Goal: Task Accomplishment & Management: Use online tool/utility

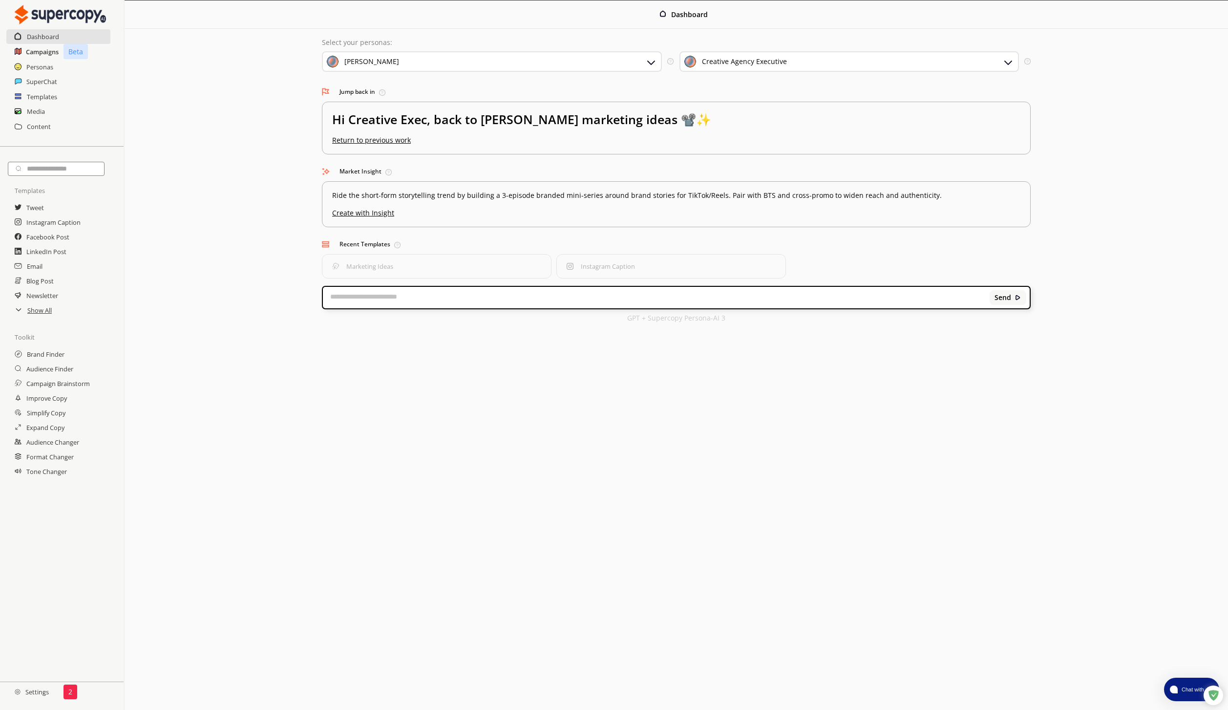
click at [39, 56] on h2 "Campaigns" at bounding box center [42, 51] width 33 height 15
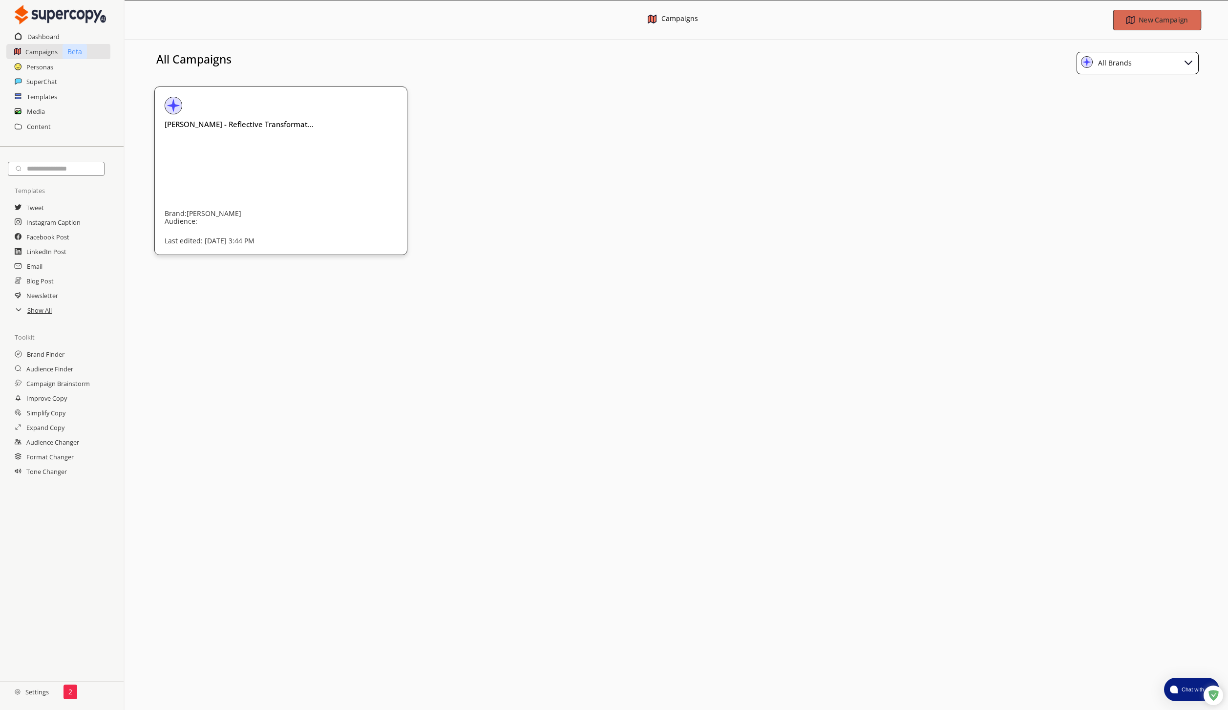
click at [1178, 21] on b "New Campaign" at bounding box center [1162, 19] width 49 height 9
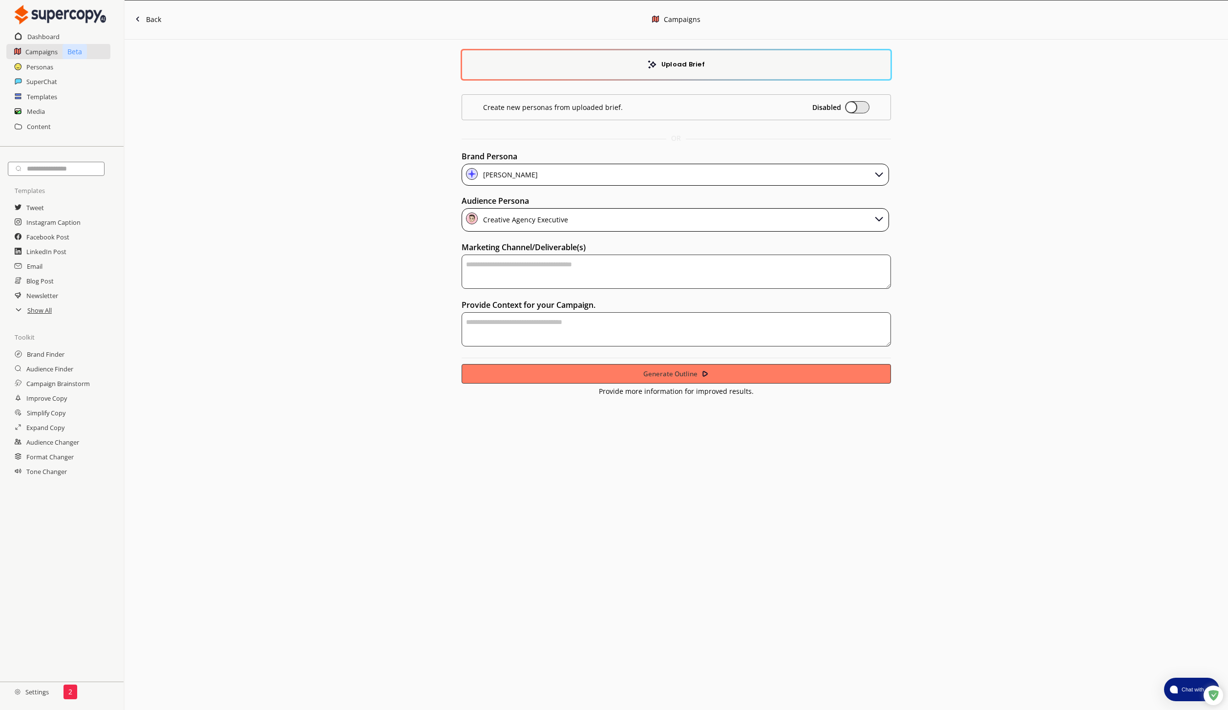
click at [778, 220] on div "Creative Agency Executive" at bounding box center [676, 219] width 428 height 23
click at [420, 218] on div "Upload Brief Create new personas from uploaded brief. Disabled OR Brand Persona…" at bounding box center [676, 218] width 1103 height 356
click at [42, 64] on h2 "Personas" at bounding box center [39, 67] width 27 height 15
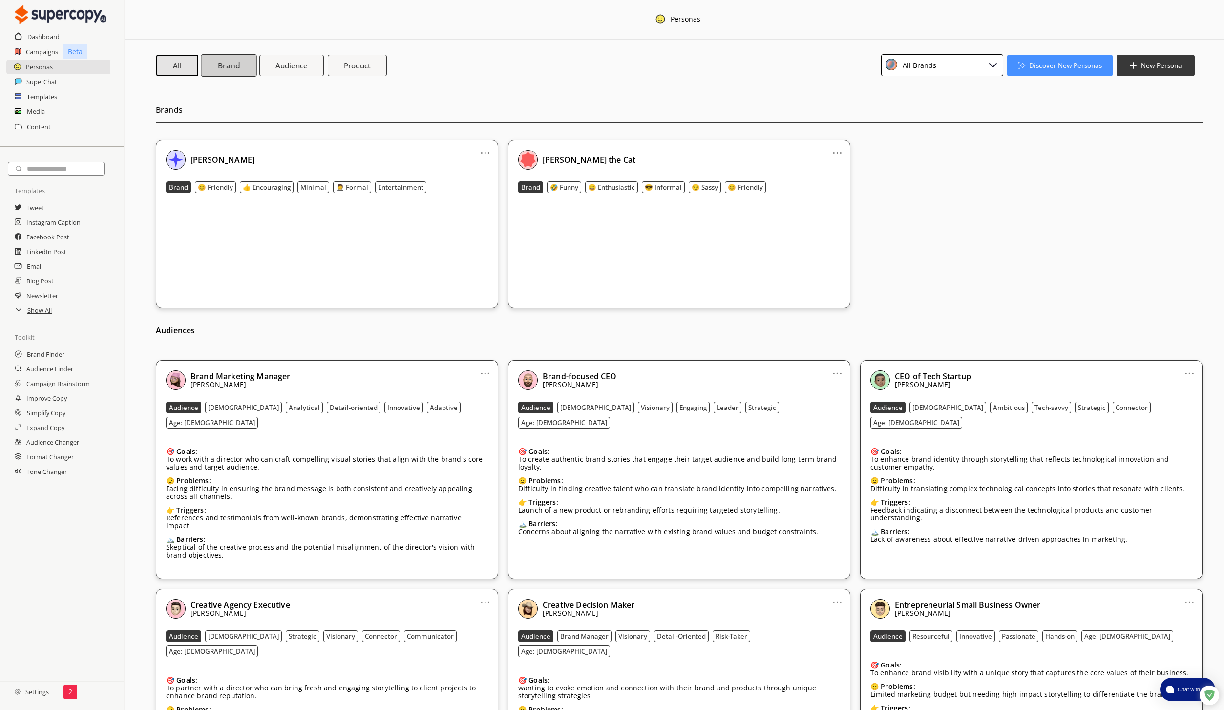
click at [226, 75] on button "Brand" at bounding box center [229, 65] width 56 height 22
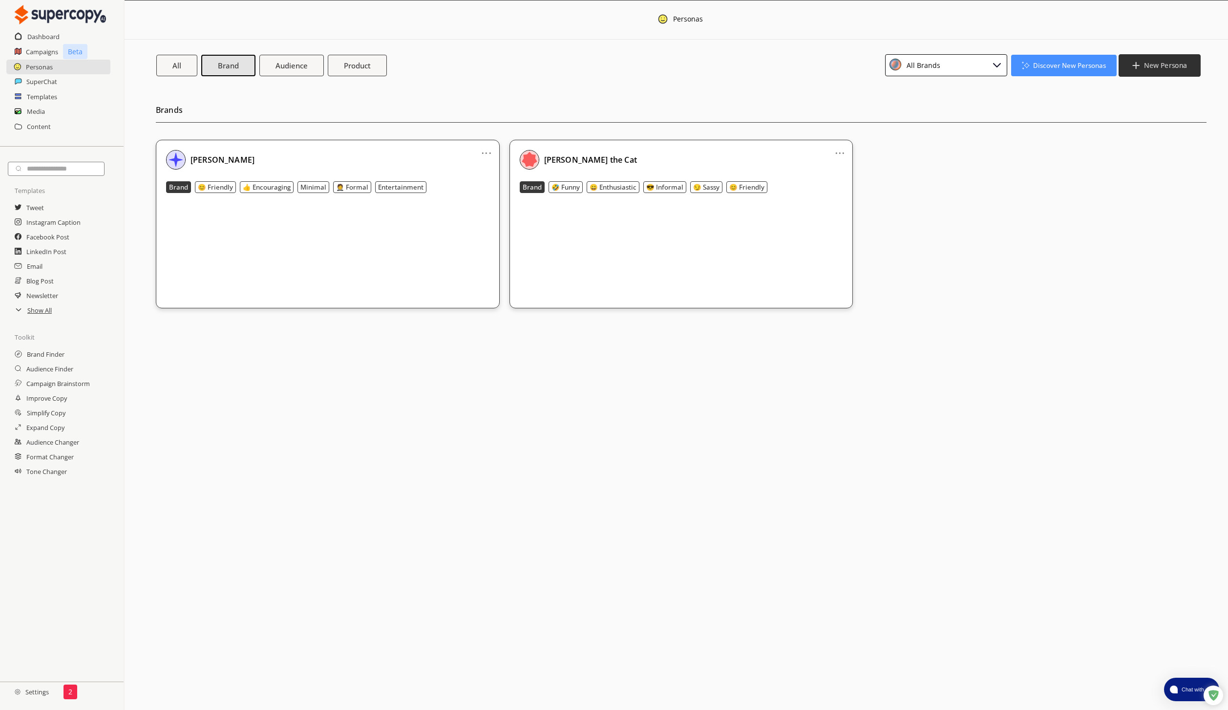
click at [1149, 63] on b "New Persona" at bounding box center [1165, 65] width 43 height 9
click at [1161, 98] on li "Product Persona" at bounding box center [1159, 106] width 77 height 18
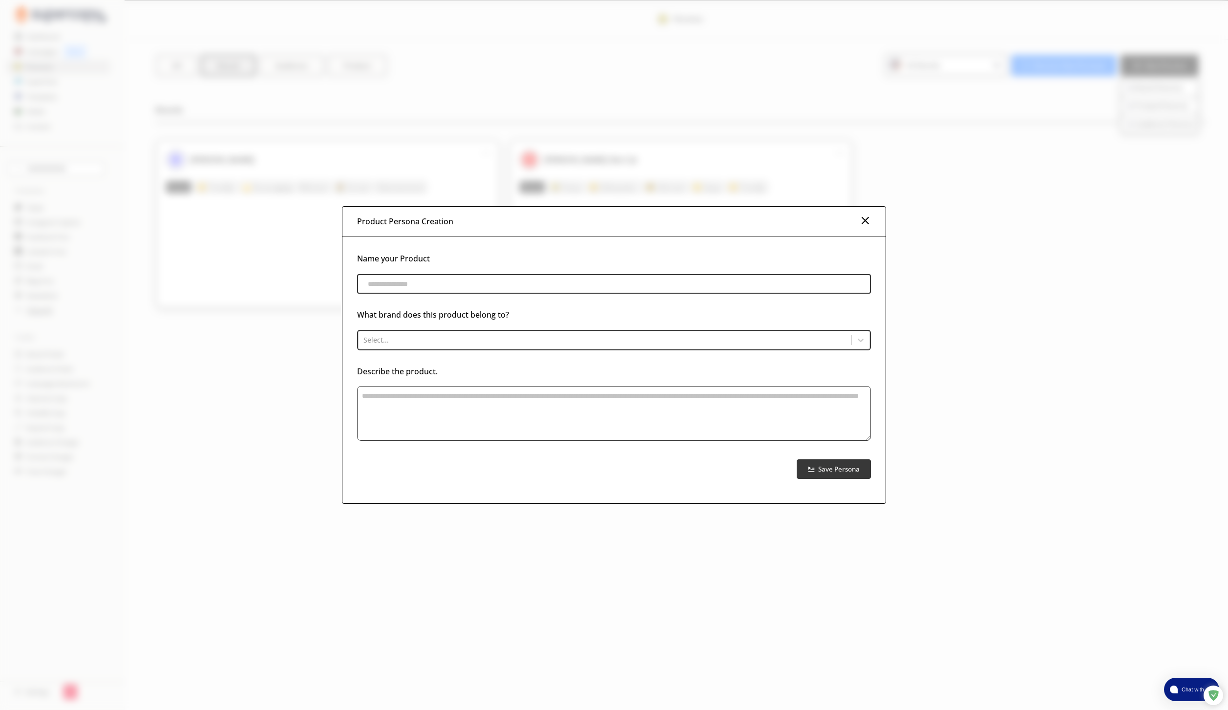
click at [597, 281] on input "product-persona-input-input" at bounding box center [614, 284] width 514 height 20
click at [521, 351] on div "Name your Product What brand does this product belong to? Select... Describe th…" at bounding box center [614, 365] width 514 height 228
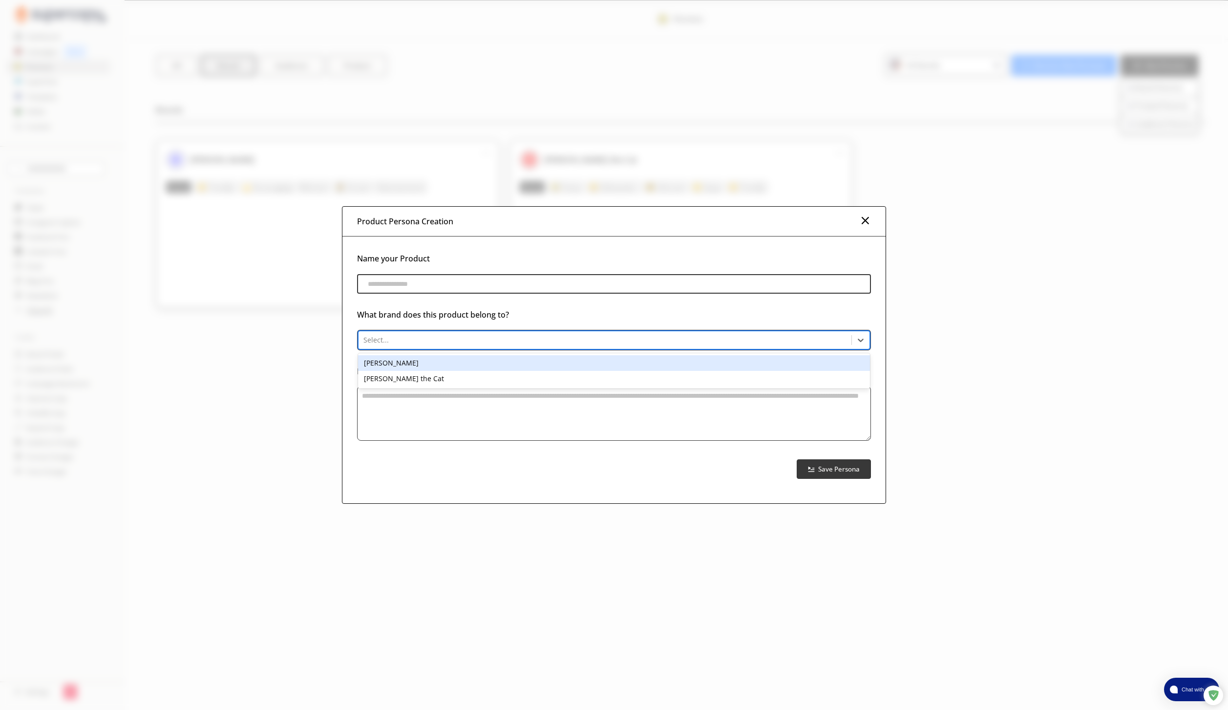
click at [524, 345] on div at bounding box center [604, 340] width 483 height 10
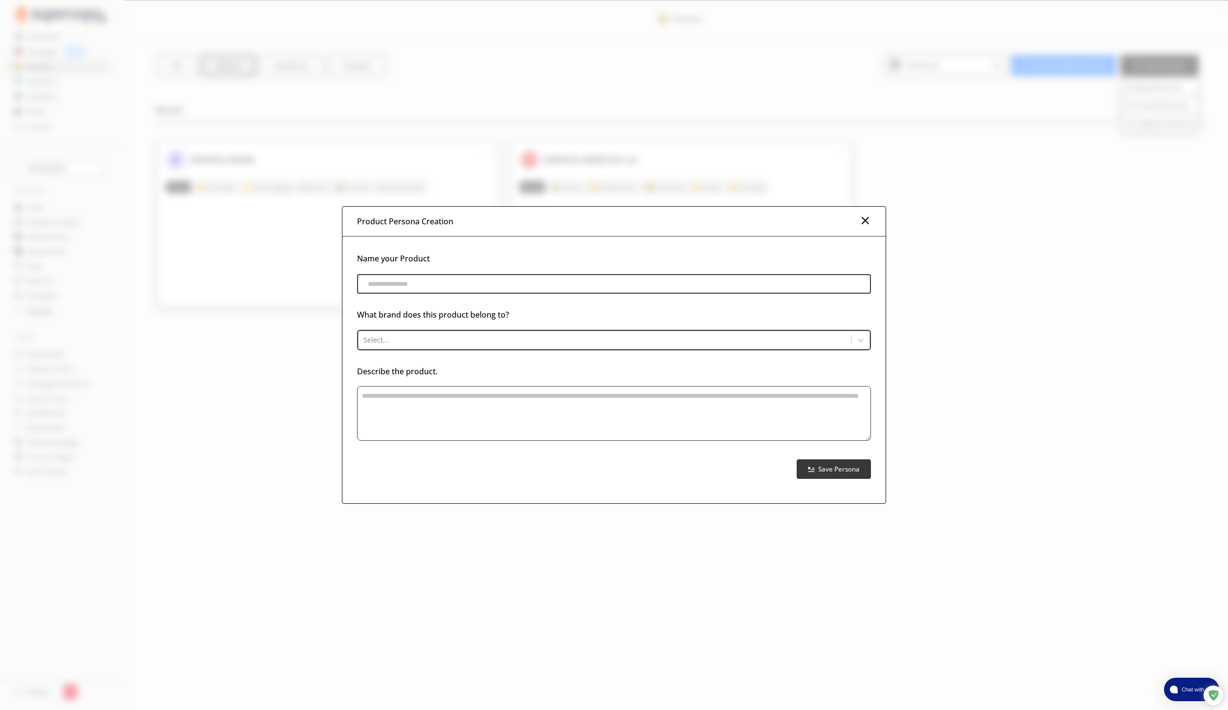
click at [552, 301] on div "What brand does this product belong to?" at bounding box center [614, 308] width 514 height 29
click at [560, 289] on input "product-persona-input-input" at bounding box center [614, 284] width 514 height 20
type input "**********"
click at [568, 406] on textarea "product-persona-input-textarea" at bounding box center [614, 413] width 514 height 55
click at [425, 396] on textarea "**********" at bounding box center [614, 413] width 514 height 55
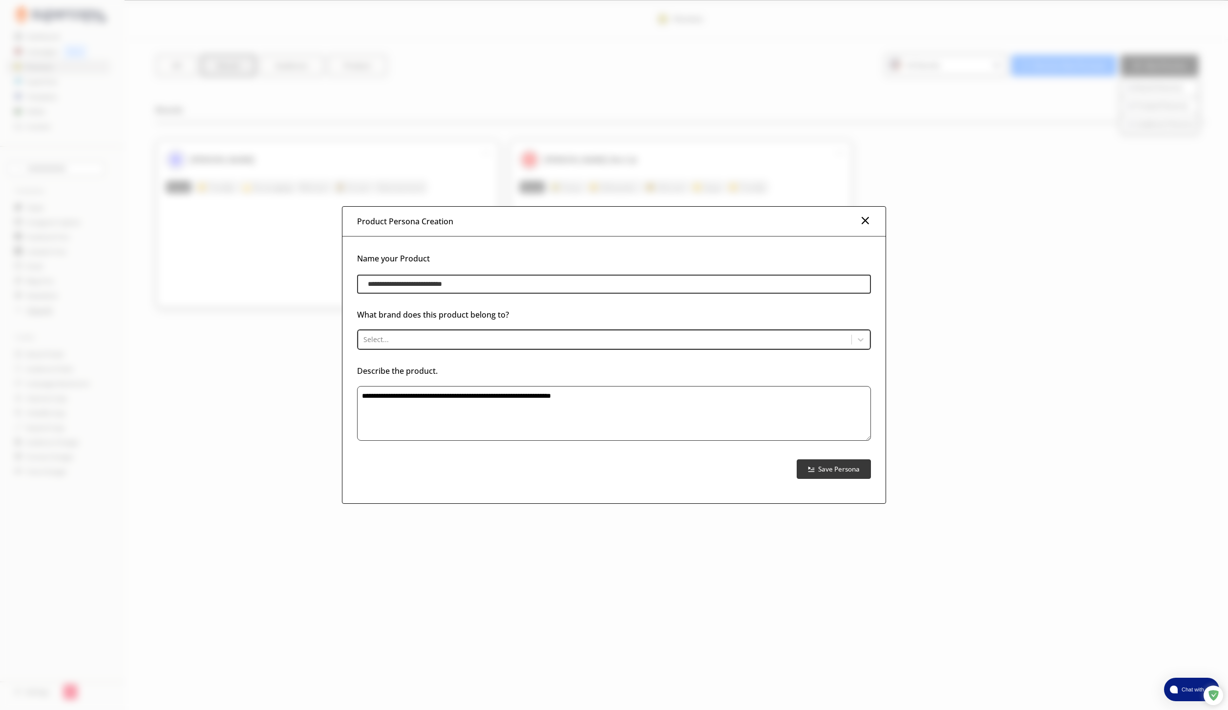
click at [732, 392] on textarea "**********" at bounding box center [614, 413] width 514 height 55
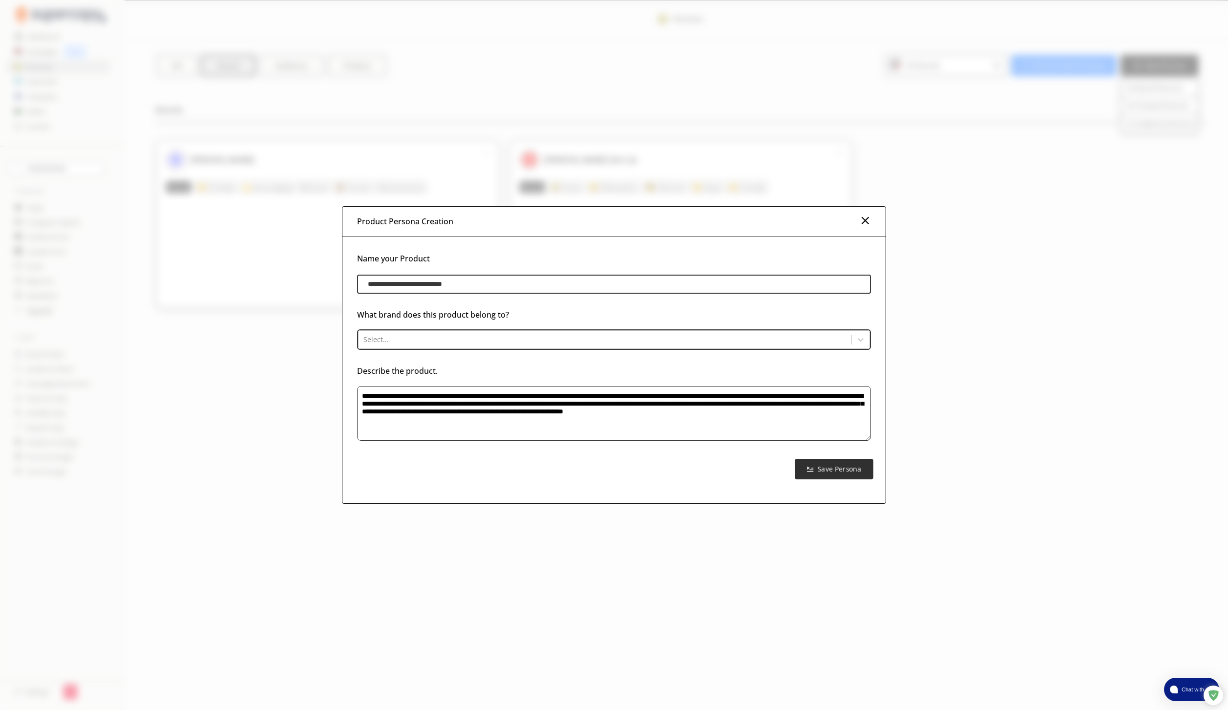
type textarea "**********"
click at [842, 479] on button "Save Persona" at bounding box center [834, 469] width 78 height 21
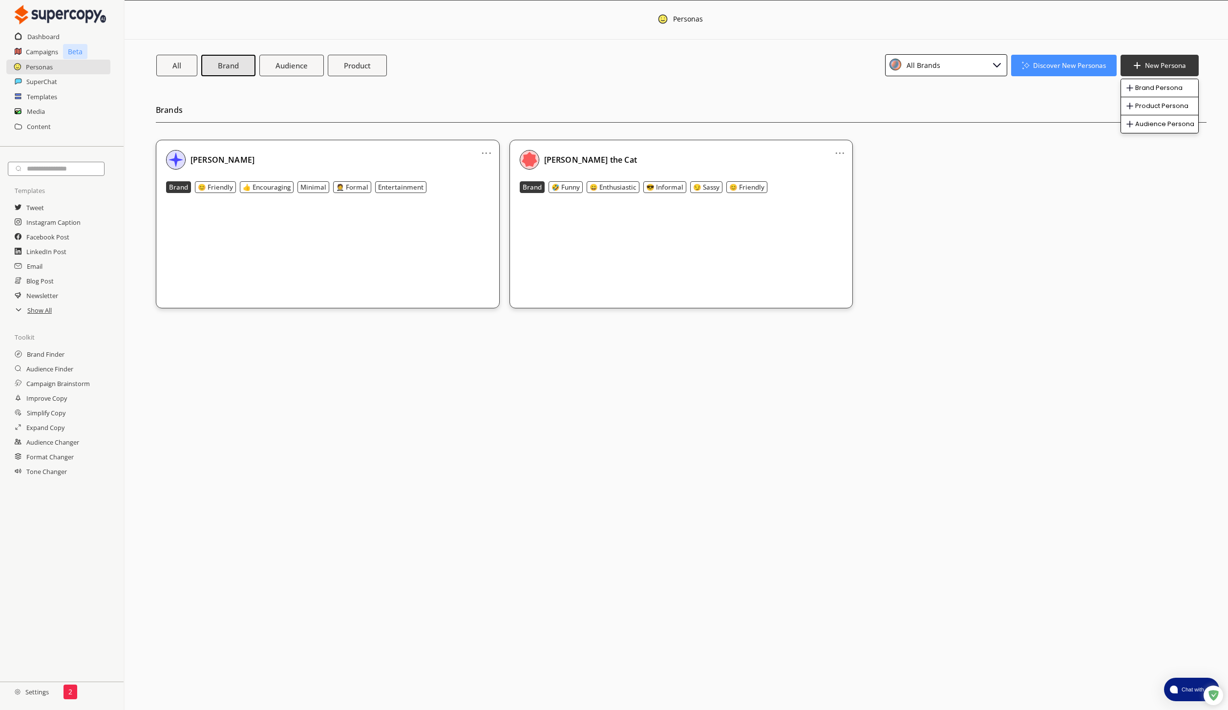
click at [1055, 161] on div "... Alexander Buja Brand 😊 Friendly 👍 Encouraging Minimal 🤵 Formal Entertainmen…" at bounding box center [681, 224] width 1051 height 168
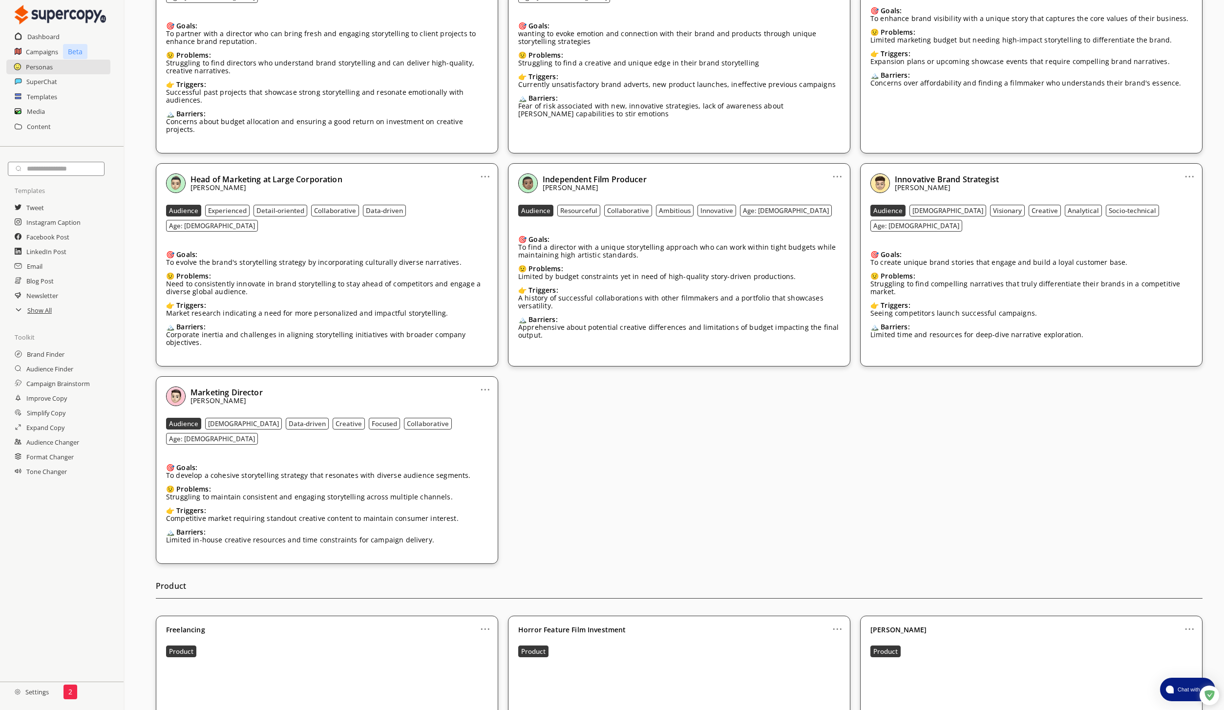
scroll to position [672, 0]
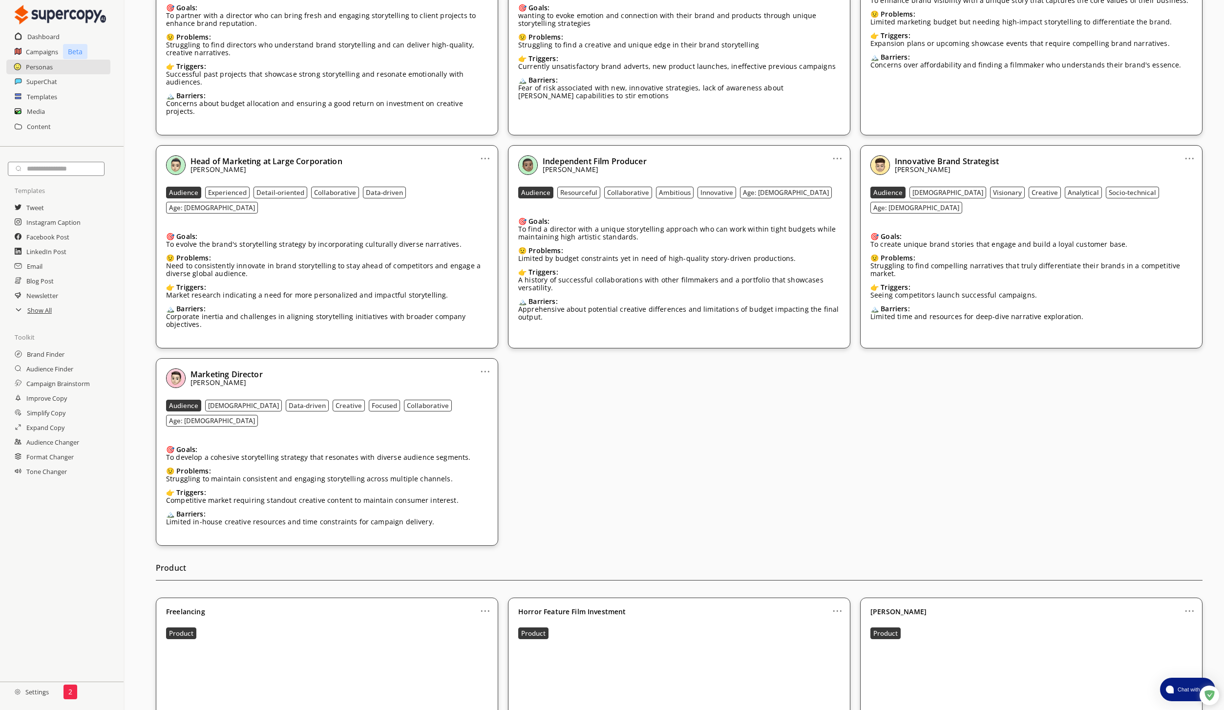
click at [608, 608] on b "Horror Feature Film Investment" at bounding box center [572, 612] width 108 height 8
click at [838, 603] on link "..." at bounding box center [837, 607] width 10 height 8
click at [704, 608] on div "Horror Feature Film Investment Product" at bounding box center [679, 682] width 322 height 148
click at [837, 603] on link "..." at bounding box center [837, 607] width 10 height 8
click at [834, 618] on li "Edit" at bounding box center [826, 627] width 54 height 18
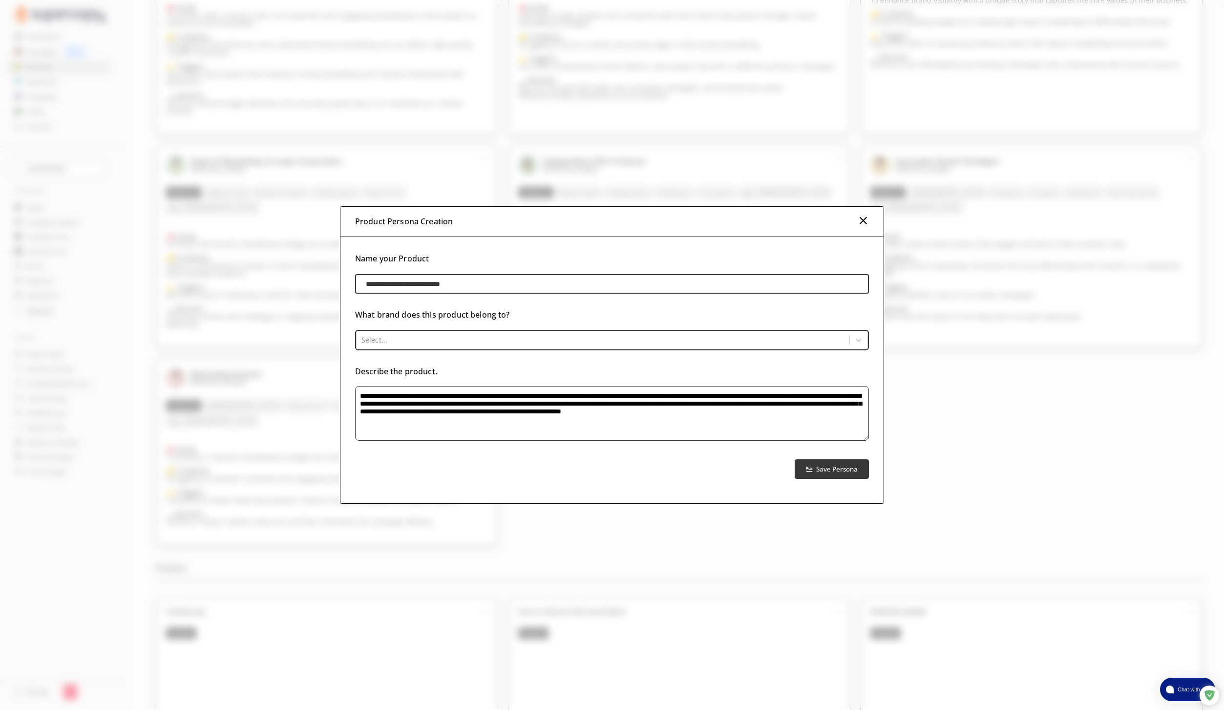
drag, startPoint x: 610, startPoint y: 439, endPoint x: 214, endPoint y: 329, distance: 410.4
click at [214, 329] on div "**********" at bounding box center [612, 355] width 1224 height 710
click at [865, 224] on img at bounding box center [863, 220] width 12 height 12
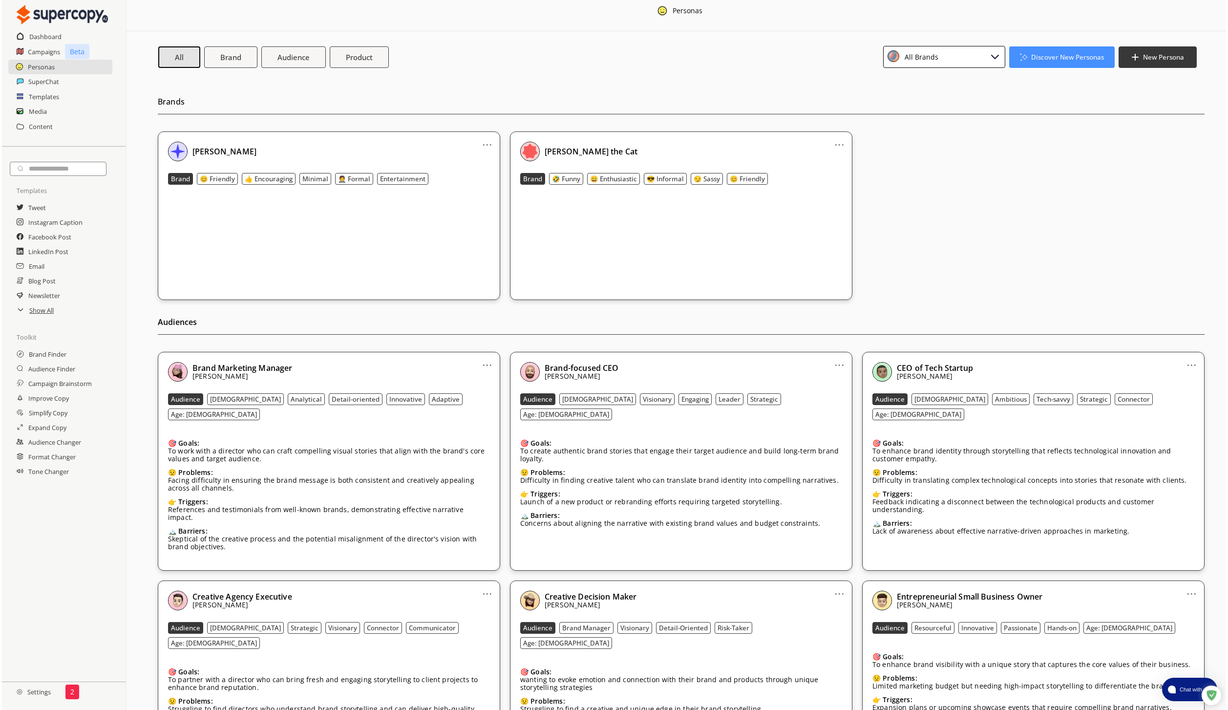
scroll to position [0, 0]
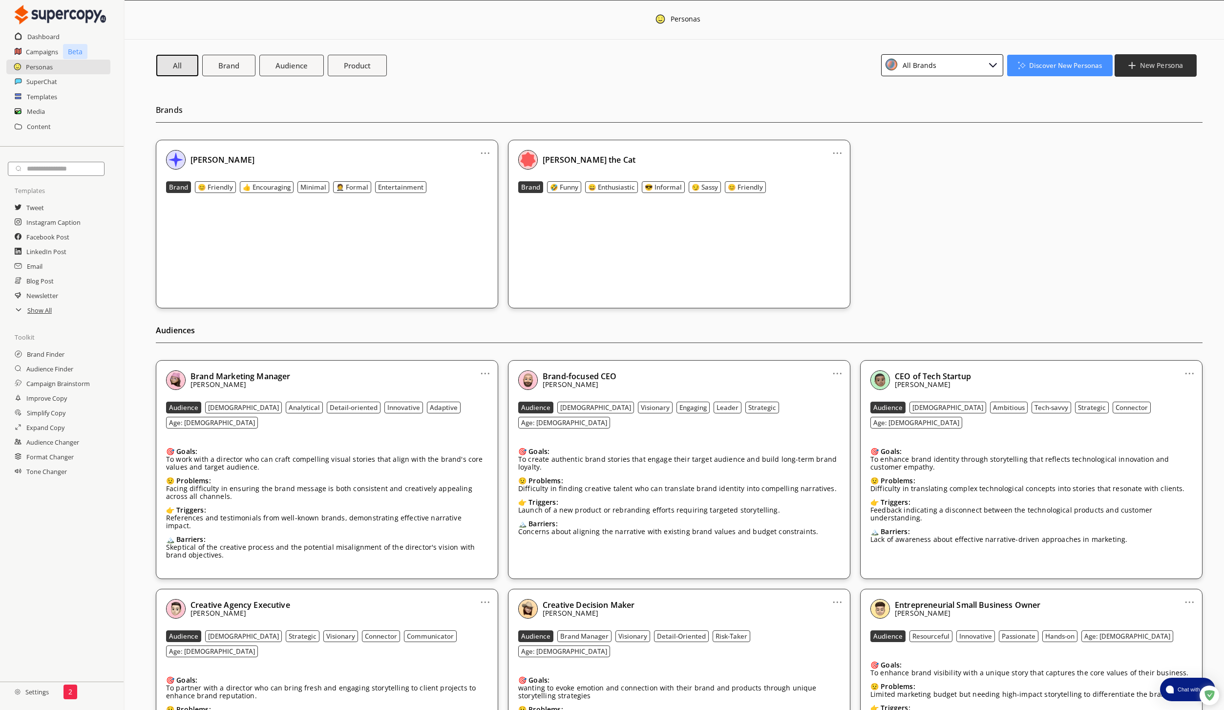
click at [1147, 71] on button "New Persona" at bounding box center [1156, 65] width 82 height 22
click at [1169, 123] on li "Audience Persona" at bounding box center [1155, 124] width 77 height 18
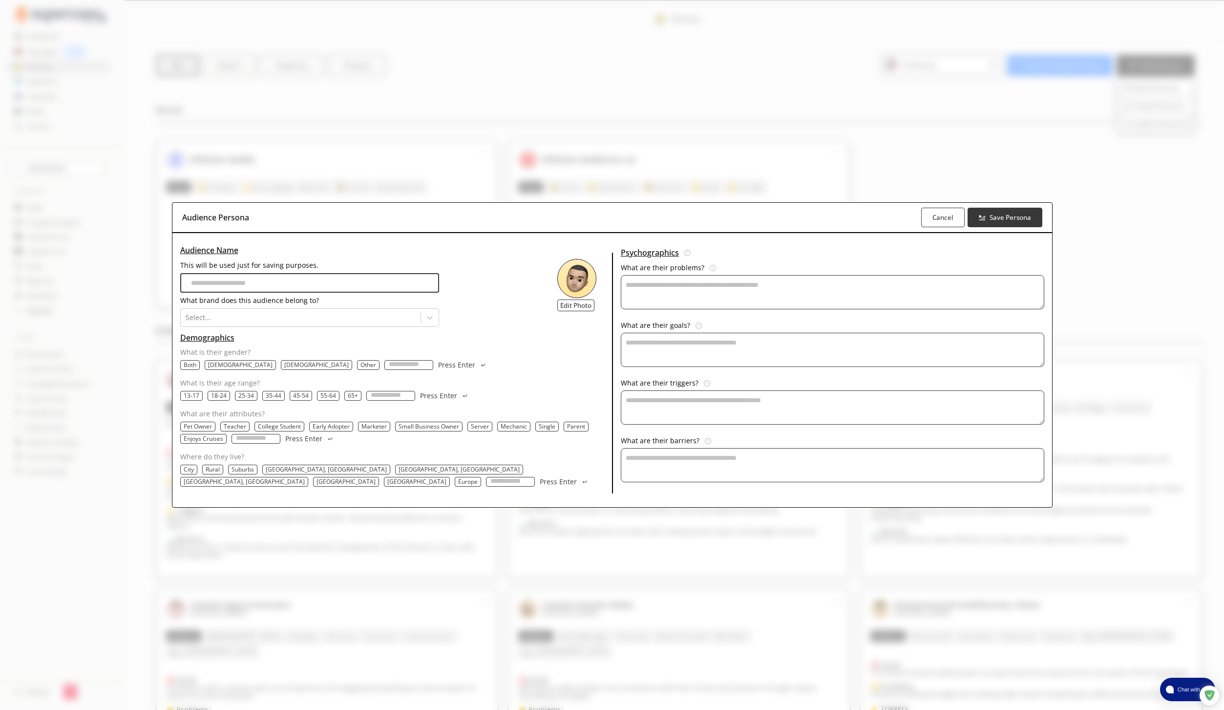
click at [414, 285] on input "This will be used just for saving purposes." at bounding box center [309, 283] width 259 height 20
click at [196, 365] on p "Both" at bounding box center [190, 365] width 13 height 8
click at [372, 291] on input "This will be used just for saving purposes." at bounding box center [309, 283] width 259 height 20
click at [920, 214] on button "Cancel" at bounding box center [942, 217] width 45 height 21
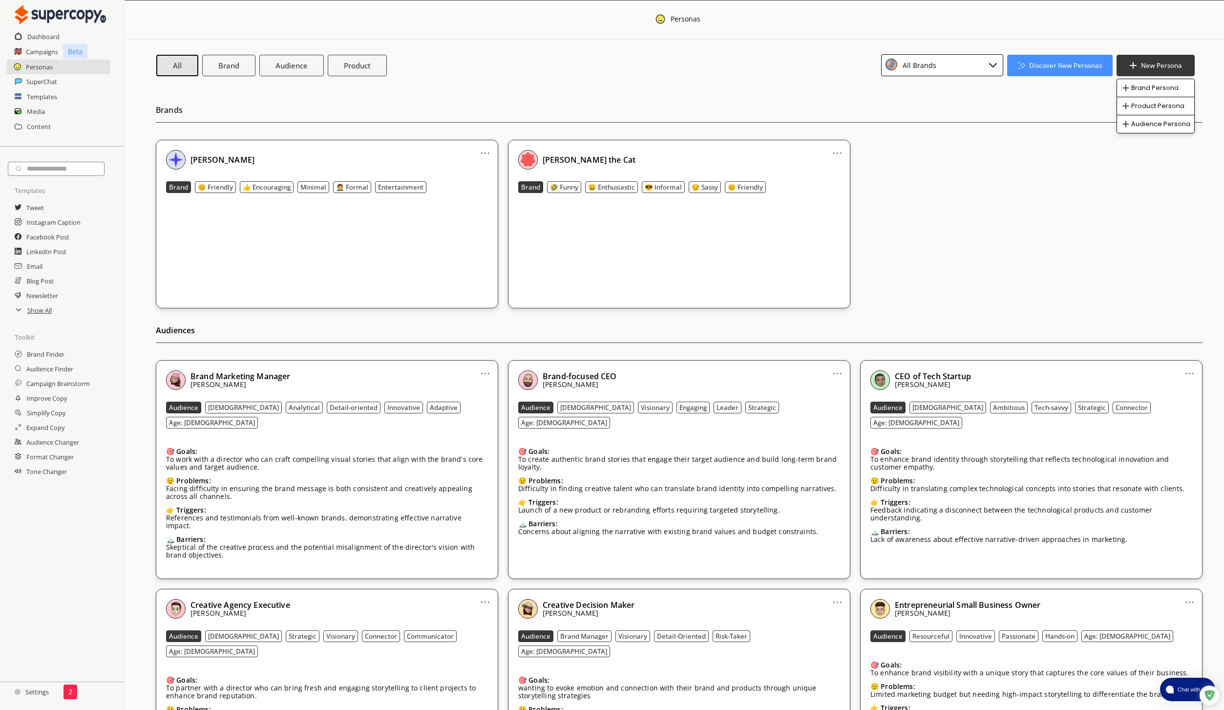
click at [1048, 69] on b "Discover New Personas" at bounding box center [1066, 65] width 76 height 9
click at [1060, 102] on li "Audience Finder" at bounding box center [1060, 106] width 105 height 18
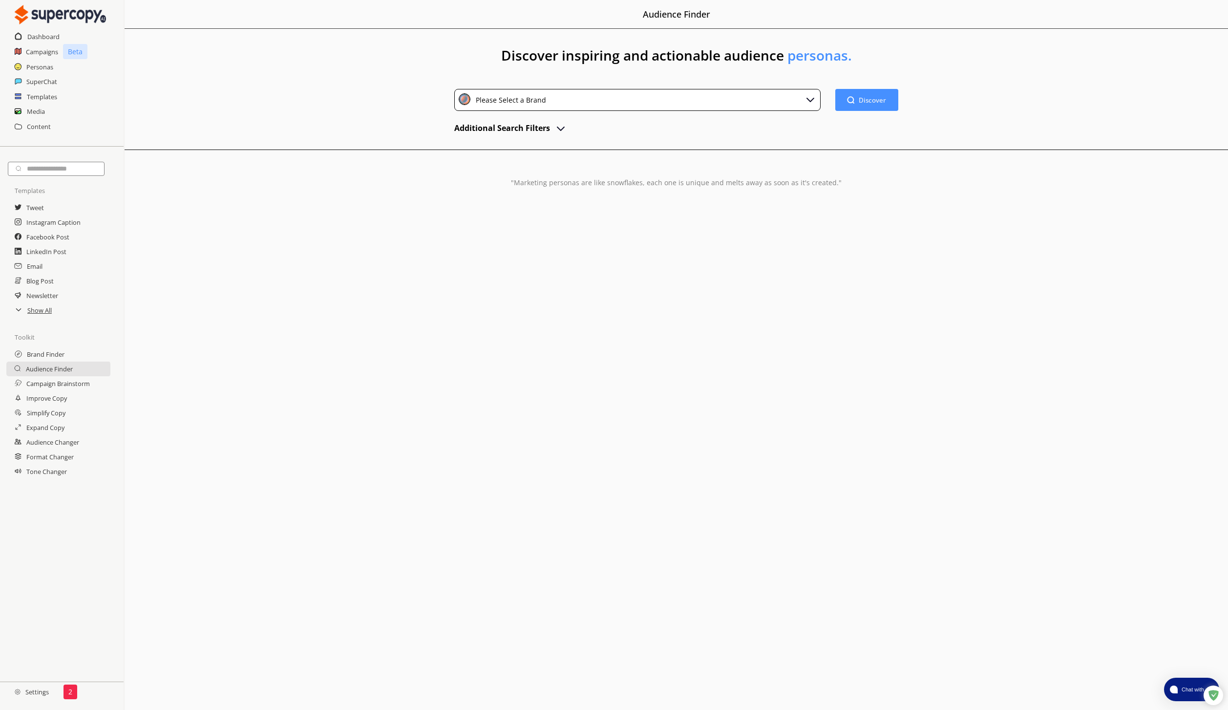
click at [634, 106] on div "Please Select a Brand" at bounding box center [637, 100] width 366 height 22
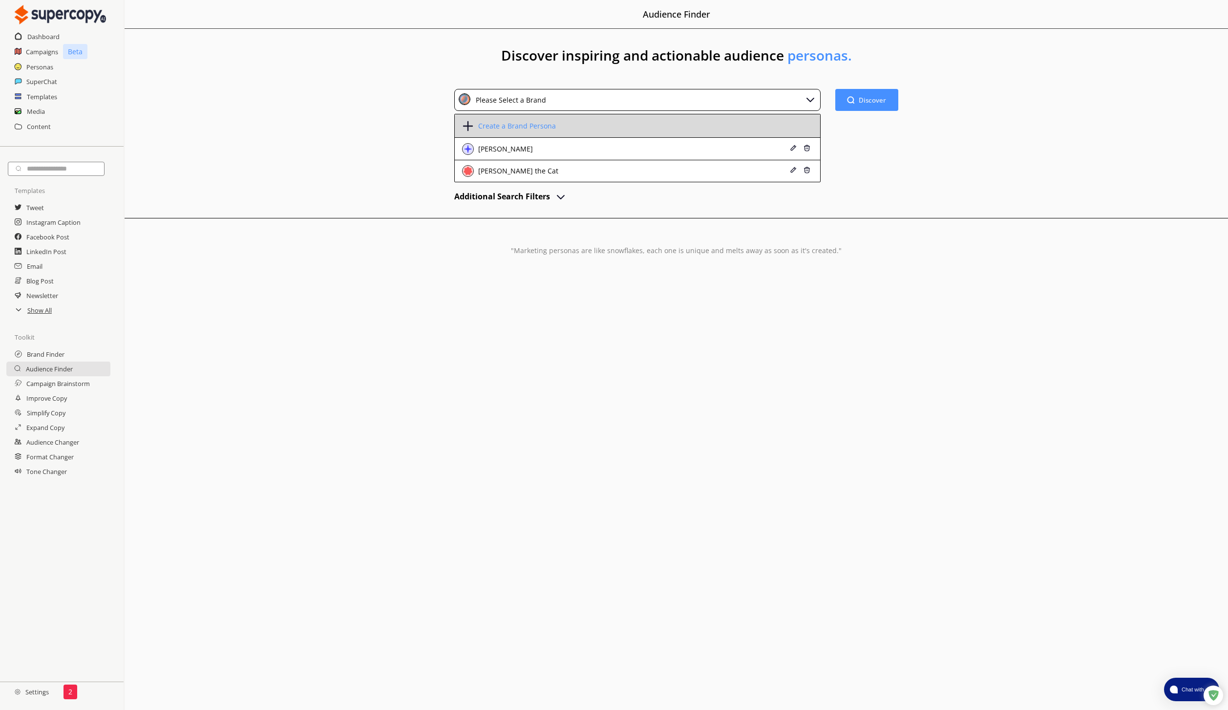
click at [670, 131] on li "Create a Brand Persona" at bounding box center [637, 125] width 365 height 23
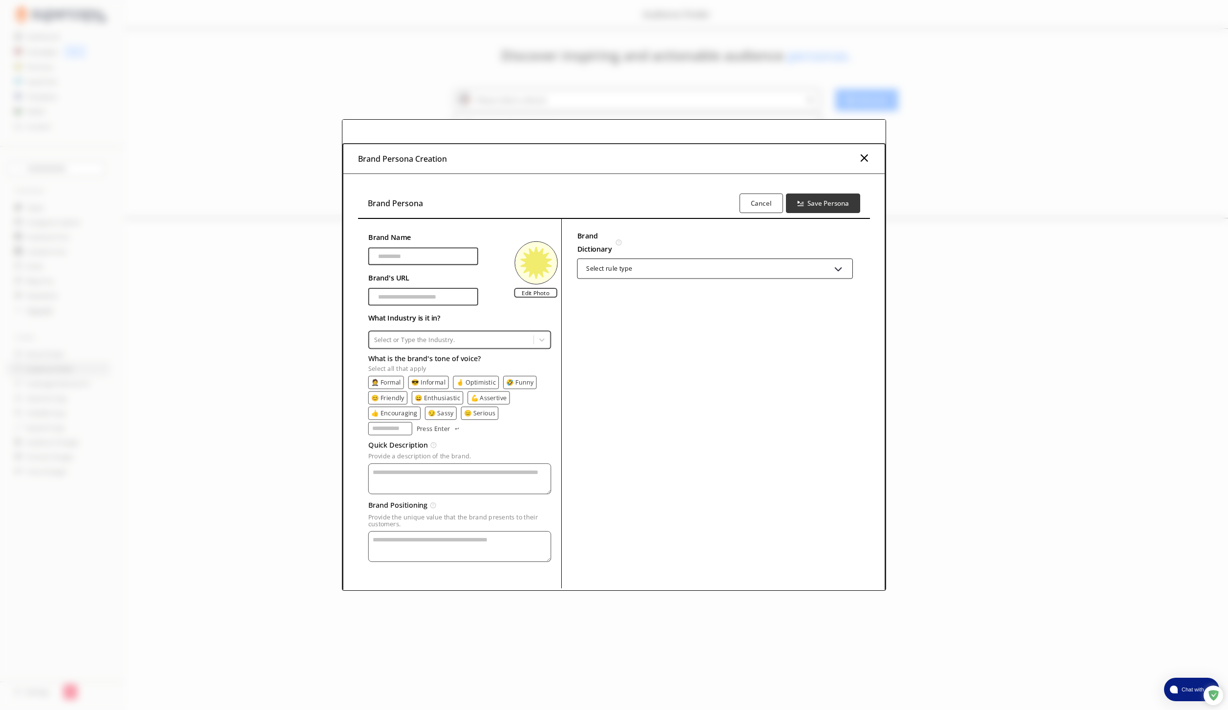
click at [469, 481] on textarea "Provide a description of the brand." at bounding box center [459, 478] width 183 height 31
paste textarea "**********"
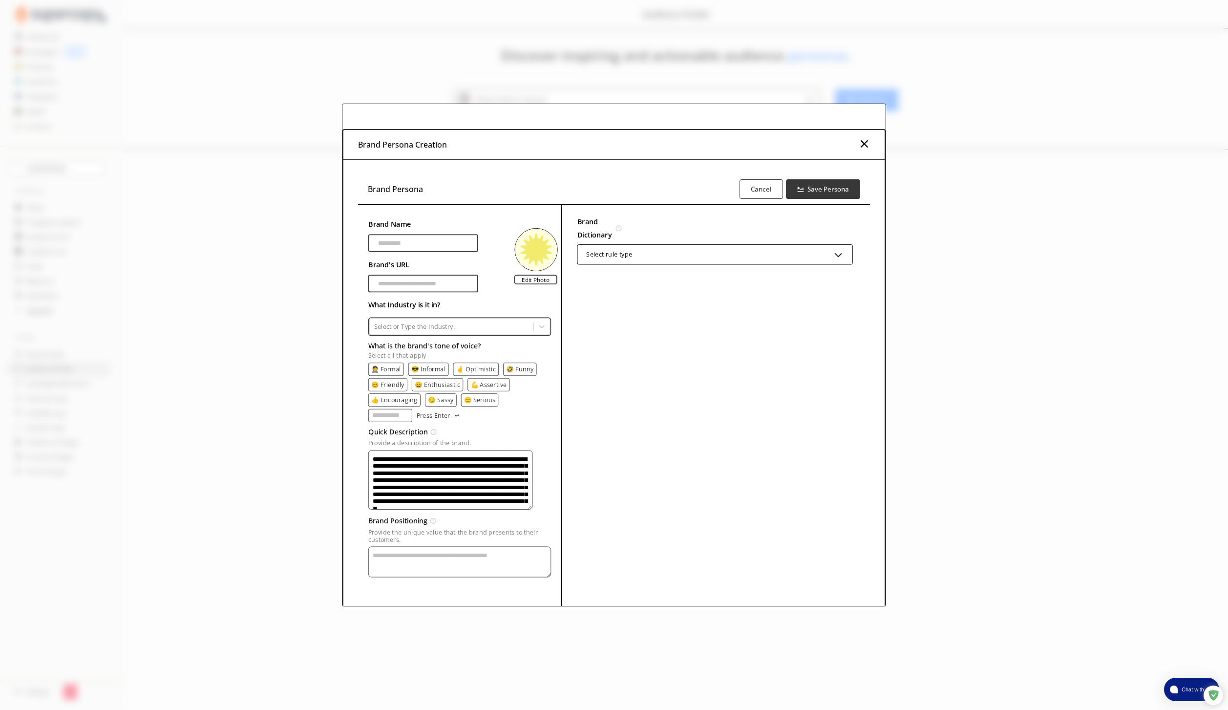
type textarea "**********"
click at [465, 561] on textarea "Provide a description of the brand." at bounding box center [459, 561] width 183 height 31
click at [415, 240] on input "**********" at bounding box center [423, 243] width 110 height 18
type input "**********"
click at [715, 271] on div at bounding box center [715, 277] width 277 height 13
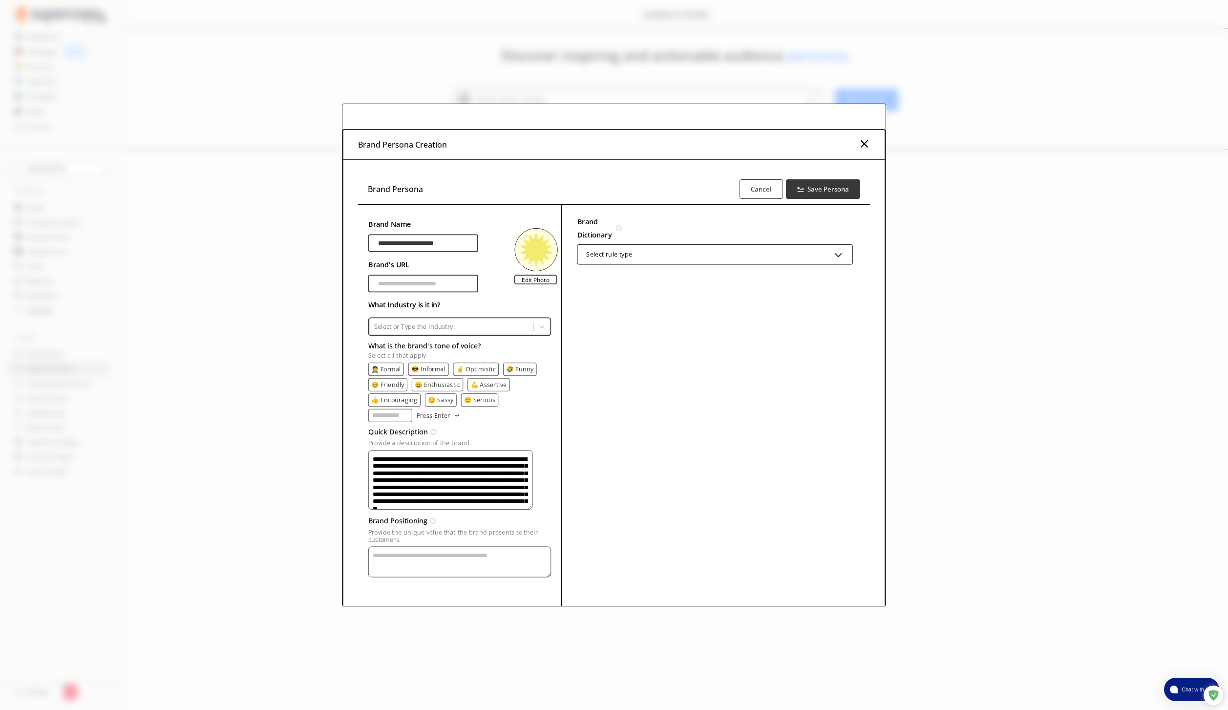
click at [717, 262] on div "Select rule type" at bounding box center [715, 254] width 277 height 26
click at [719, 257] on div "Select rule type" at bounding box center [714, 254] width 275 height 20
click at [683, 369] on div "Brand Dictionary Define key brand-specific terms and language for consistent me…" at bounding box center [715, 405] width 309 height 401
click at [444, 330] on div at bounding box center [451, 326] width 155 height 9
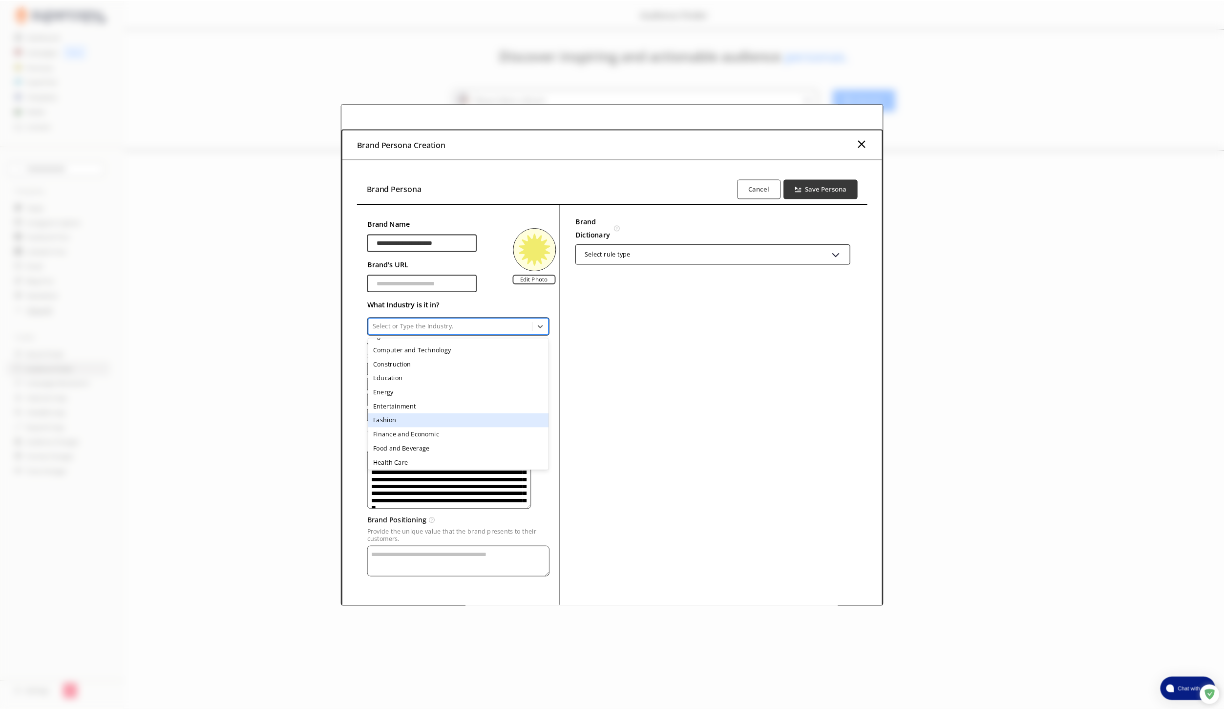
scroll to position [54, 0]
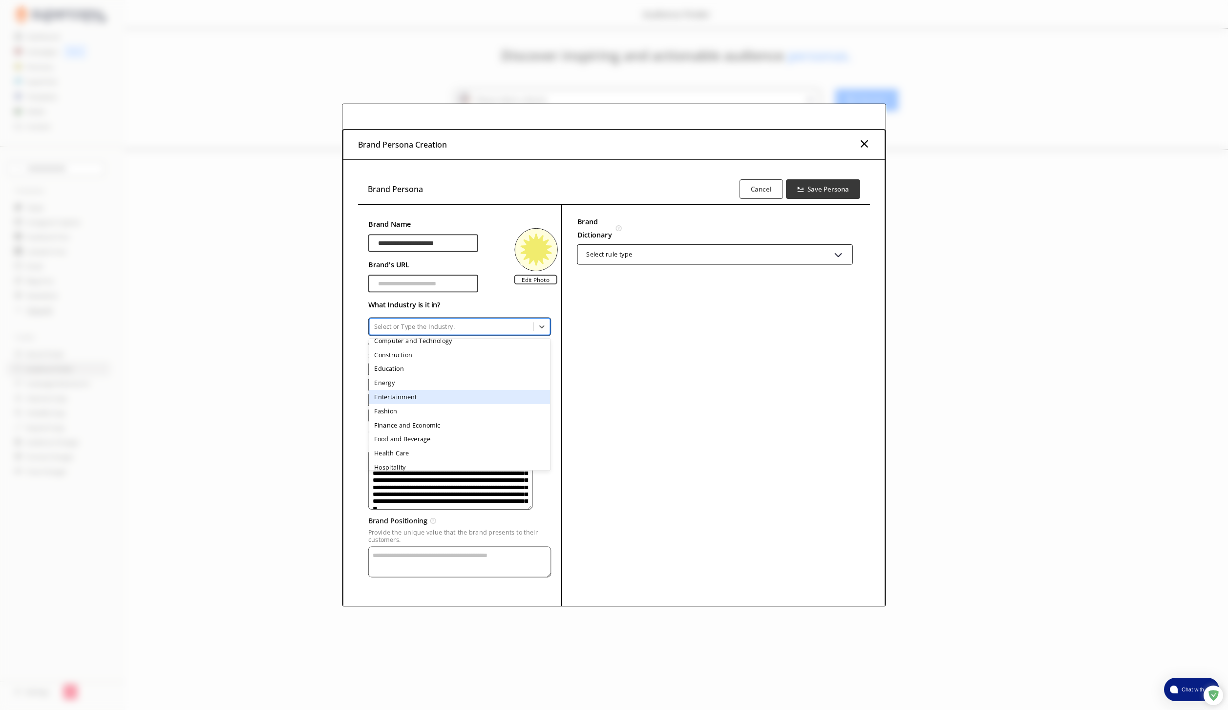
click at [427, 400] on div "Entertainment" at bounding box center [459, 397] width 181 height 14
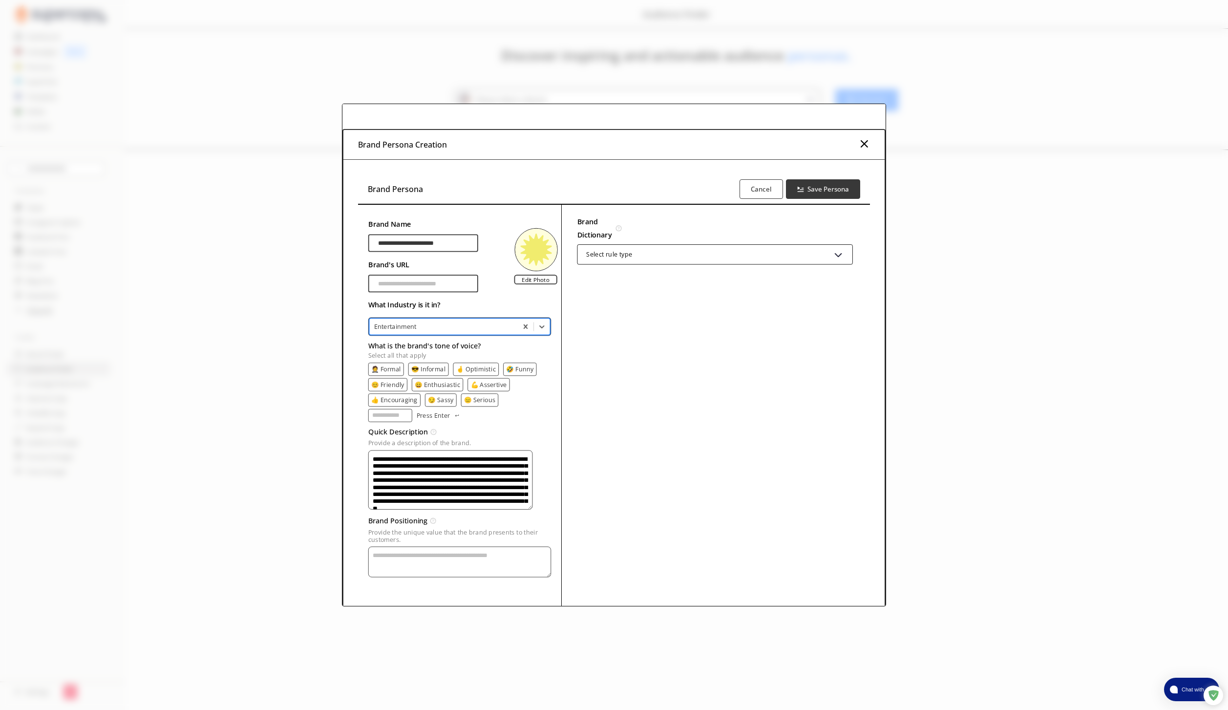
click at [392, 365] on p "🤵 Formal" at bounding box center [385, 368] width 29 height 7
click at [493, 365] on p "🤞 Optimistic" at bounding box center [477, 368] width 40 height 7
click at [478, 368] on p "🤞 Optimistic" at bounding box center [477, 368] width 40 height 7
click at [485, 385] on p "💪 Assertive" at bounding box center [488, 384] width 36 height 7
click at [474, 401] on p "😑 Serious" at bounding box center [479, 399] width 31 height 7
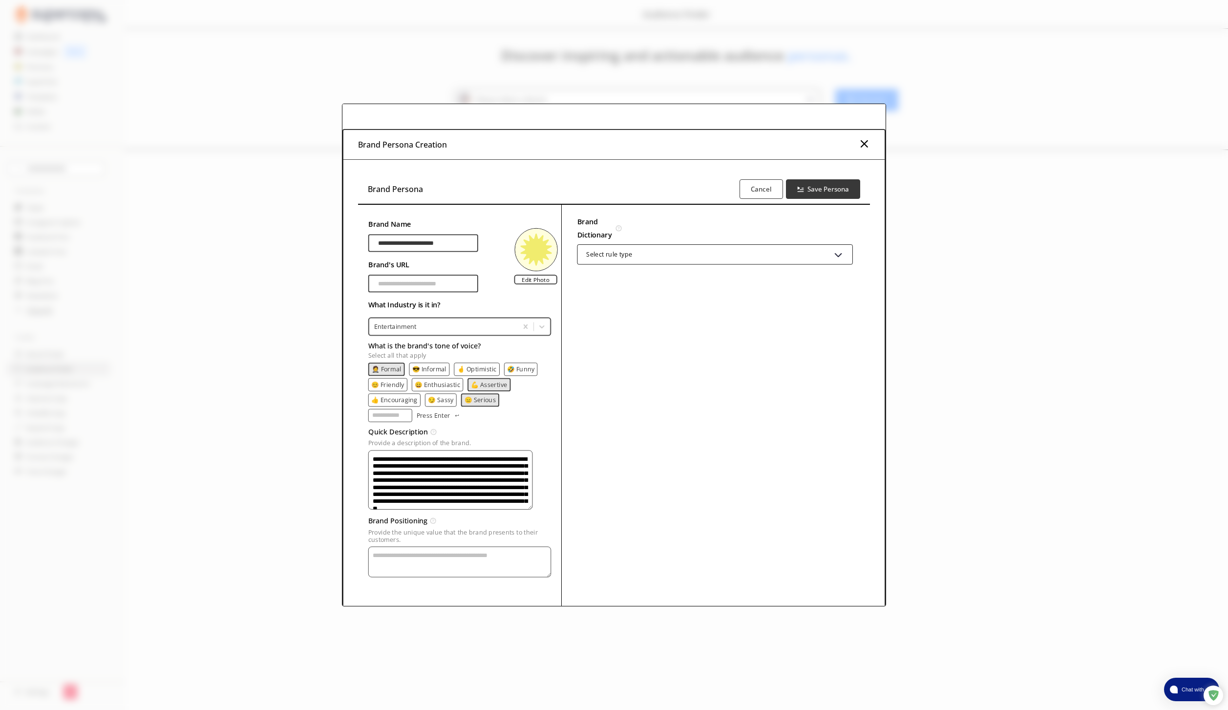
click at [429, 366] on p "😎 Informal" at bounding box center [429, 368] width 34 height 7
click at [429, 368] on p "😎 Informal" at bounding box center [430, 368] width 34 height 7
click at [472, 562] on textarea "Provide a description of the brand." at bounding box center [459, 561] width 183 height 31
click at [825, 185] on b "Save Persona" at bounding box center [828, 189] width 43 height 9
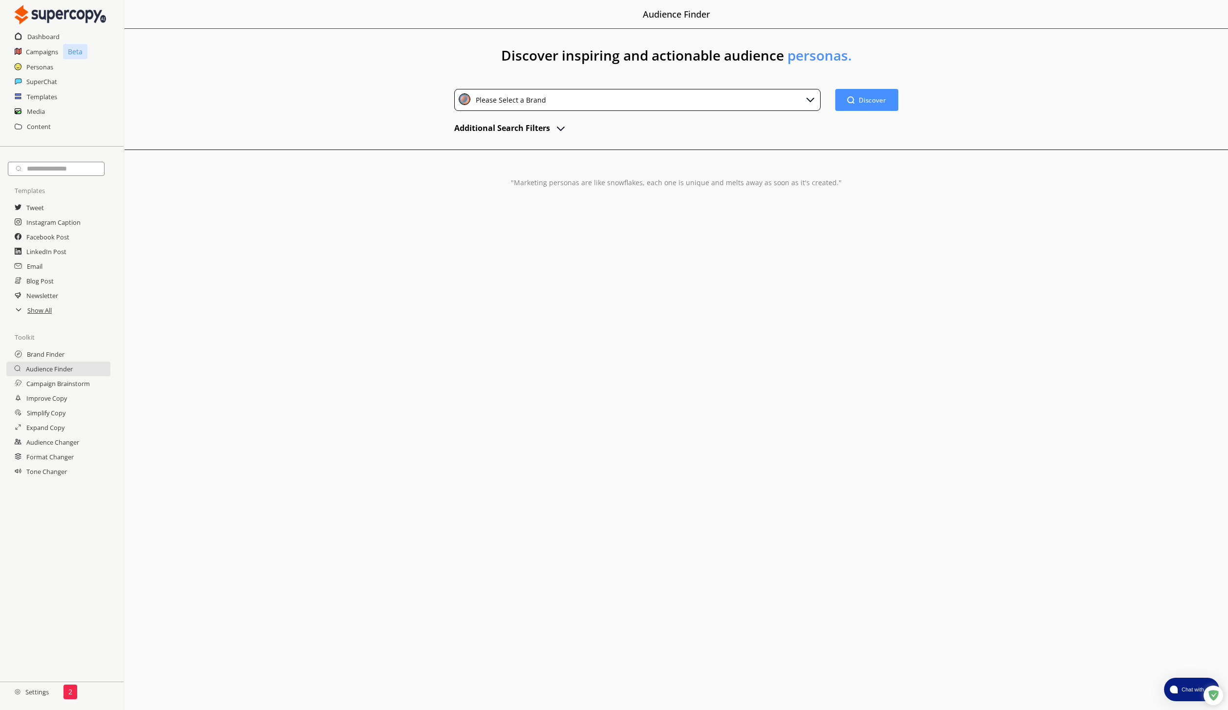
click at [542, 106] on div "Please Select a Brand" at bounding box center [637, 100] width 366 height 22
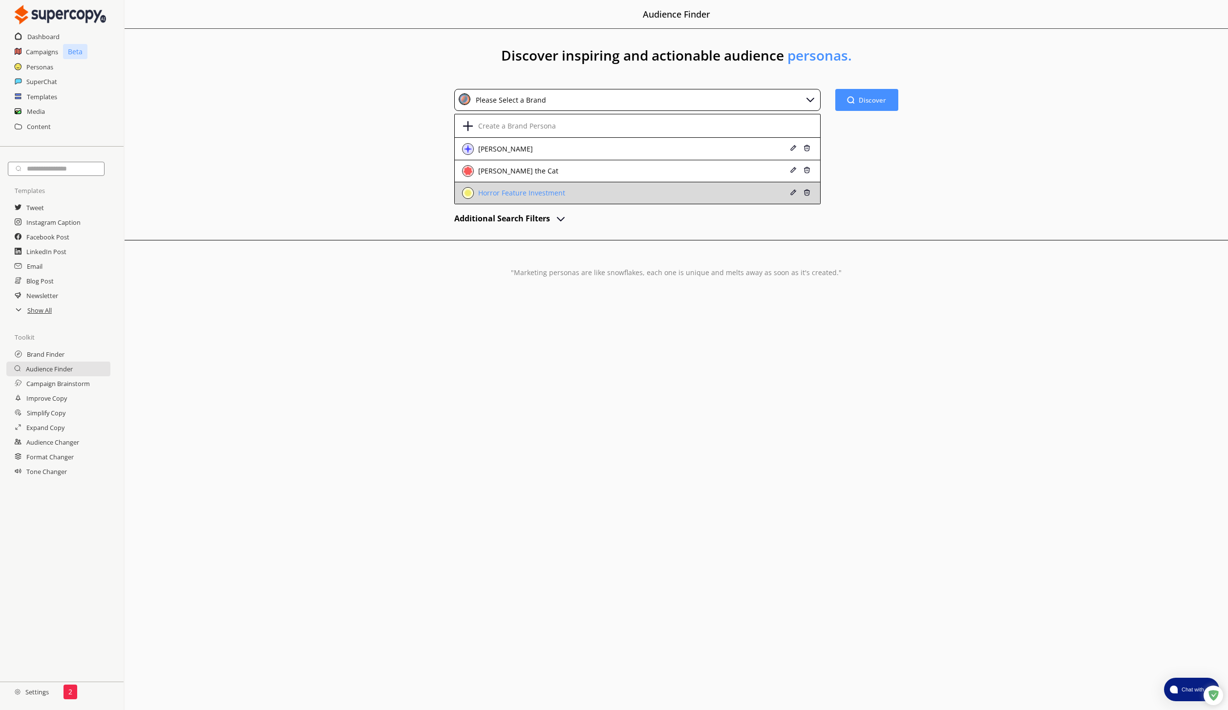
click at [540, 192] on div "Horror Feature Investment" at bounding box center [520, 193] width 89 height 8
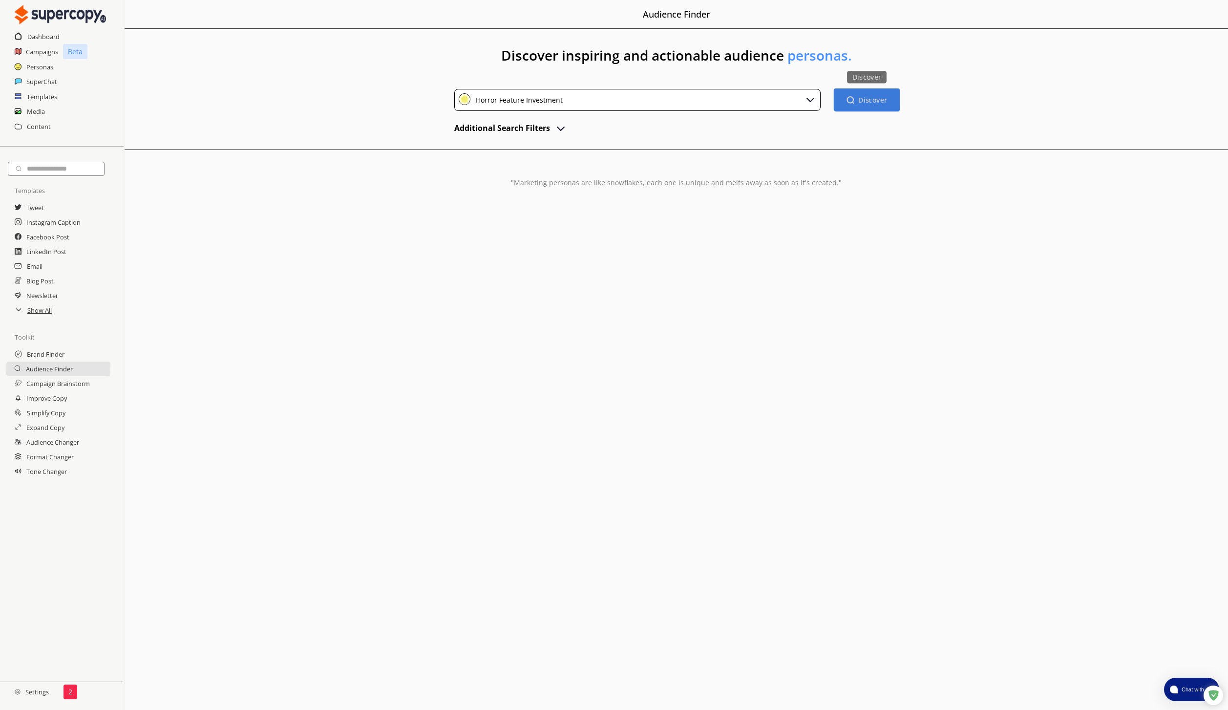
click at [894, 100] on button "Discover Discover" at bounding box center [866, 99] width 66 height 23
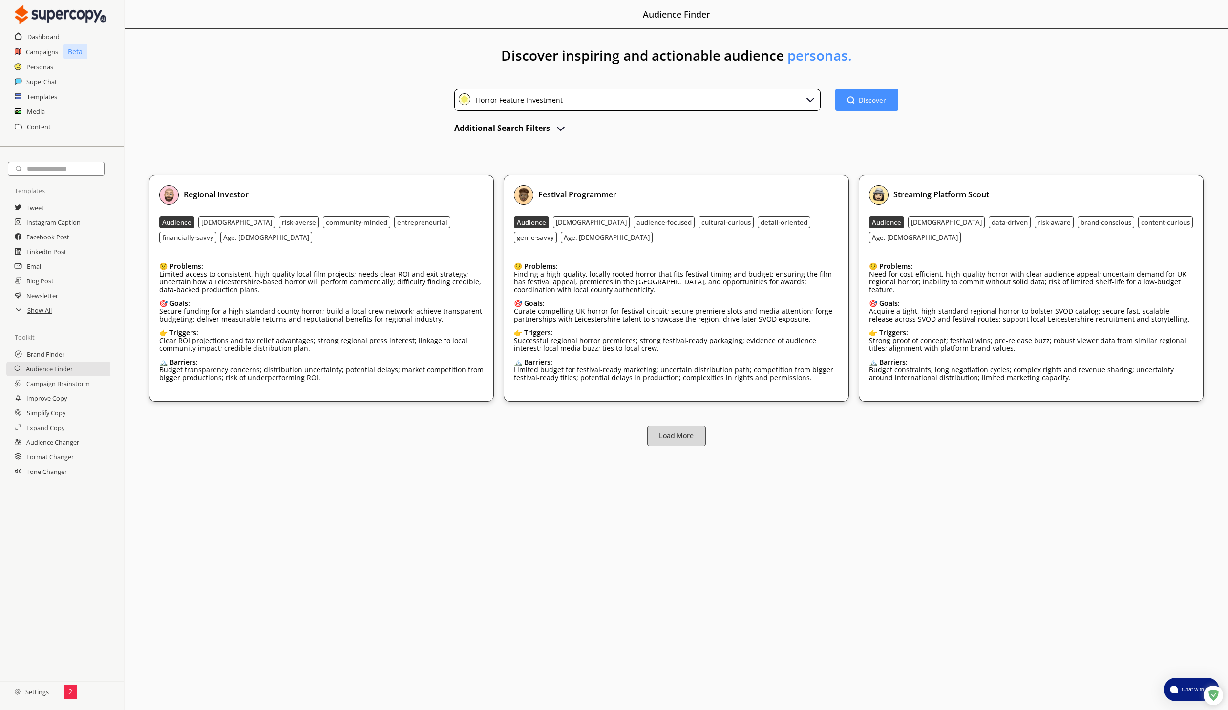
click at [683, 431] on b "Load More" at bounding box center [676, 435] width 35 height 9
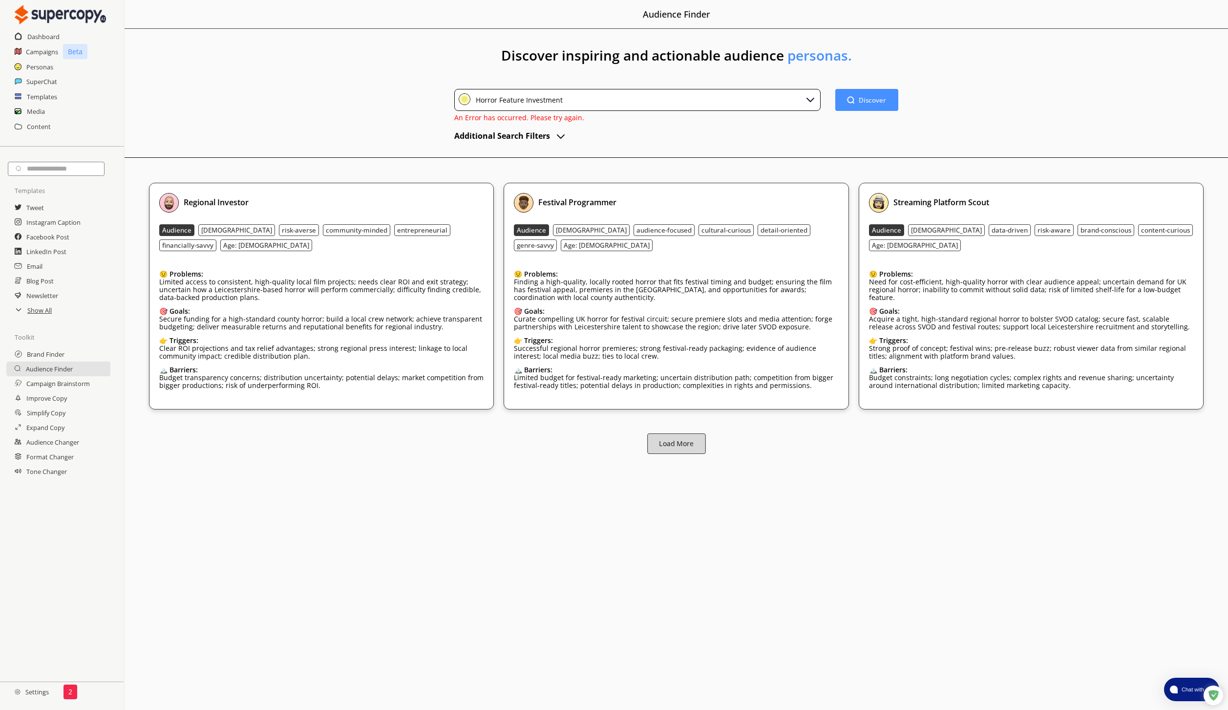
click at [669, 433] on button "Load More" at bounding box center [676, 443] width 59 height 21
click at [284, 207] on div "Regional Investor" at bounding box center [321, 200] width 324 height 20
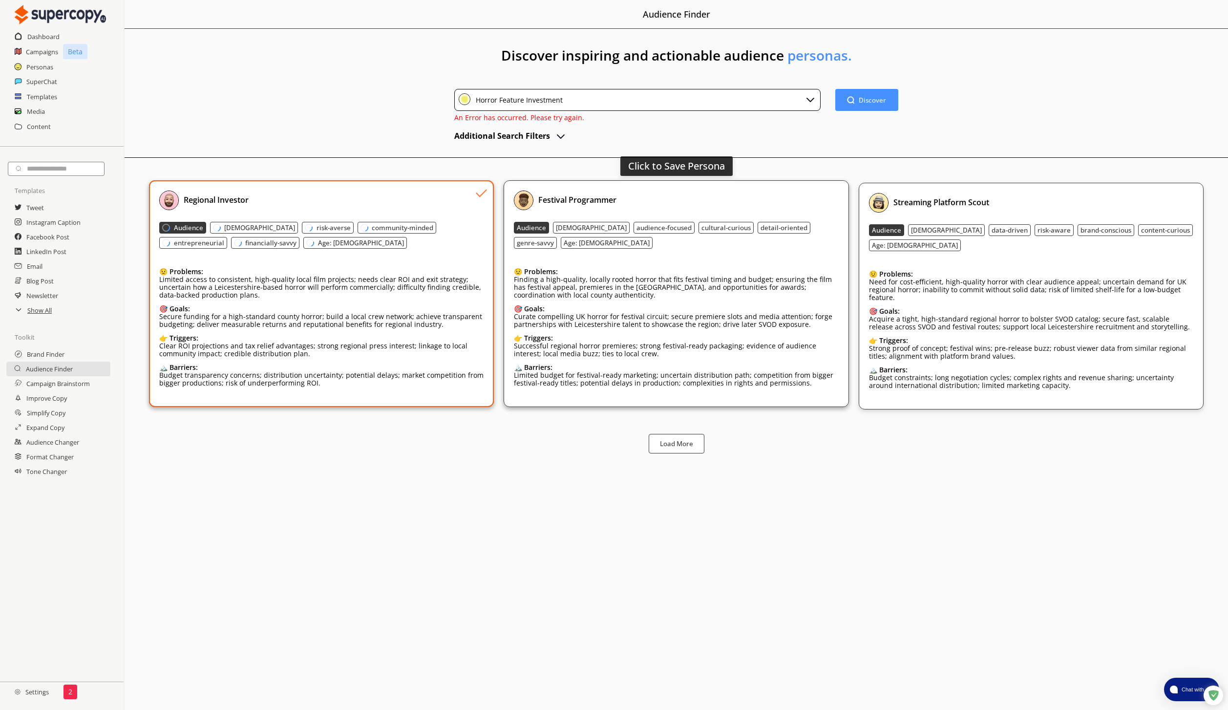
click at [728, 204] on div "Festival Programmer" at bounding box center [676, 200] width 324 height 20
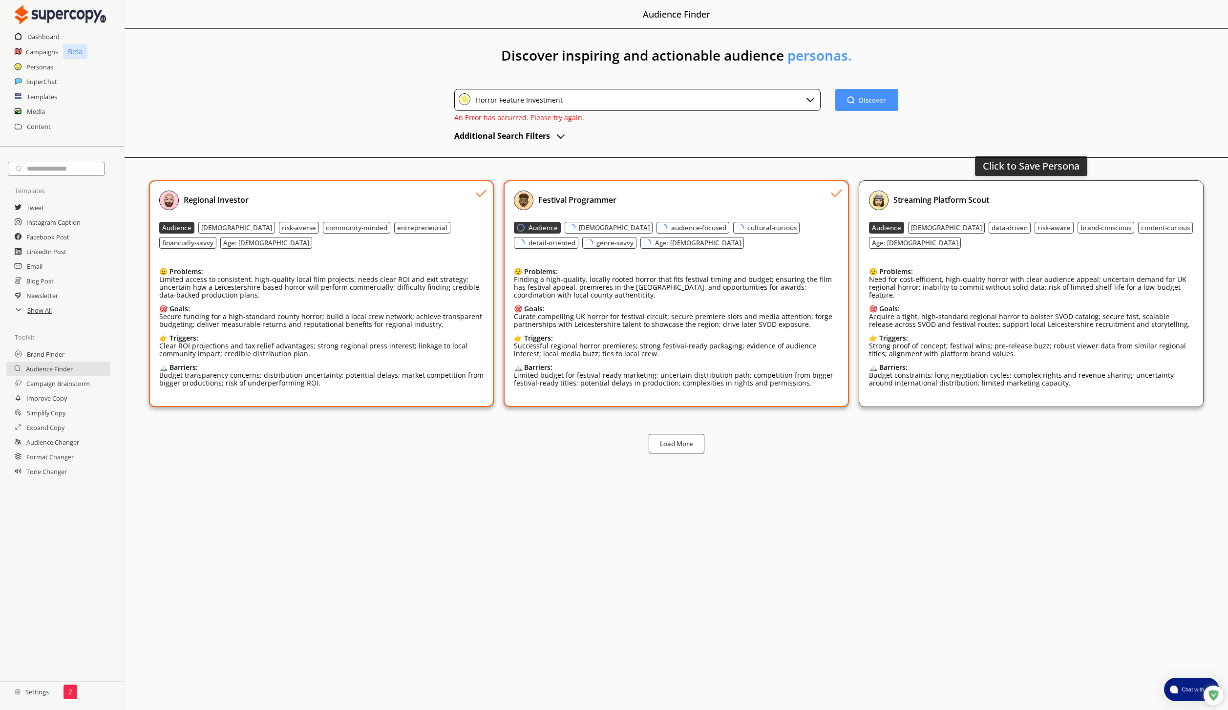
click at [983, 203] on b "Streaming Platform Scout" at bounding box center [941, 199] width 96 height 11
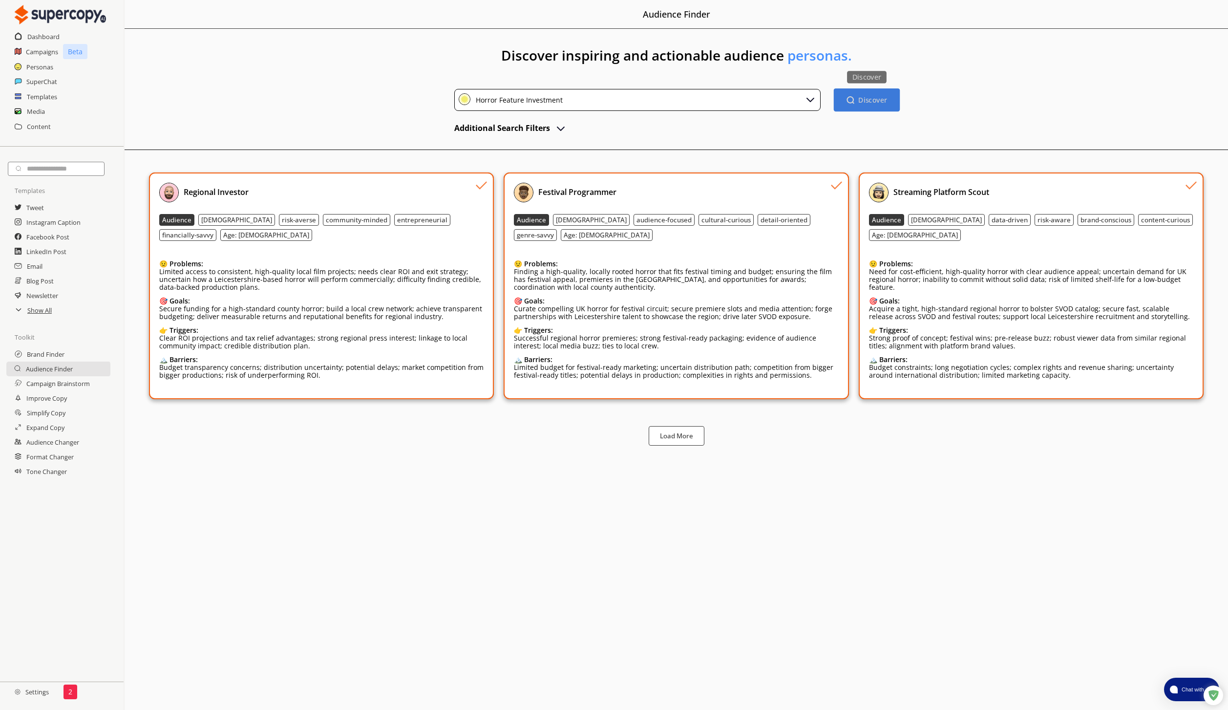
click at [885, 103] on button "Discover Discover" at bounding box center [866, 99] width 66 height 23
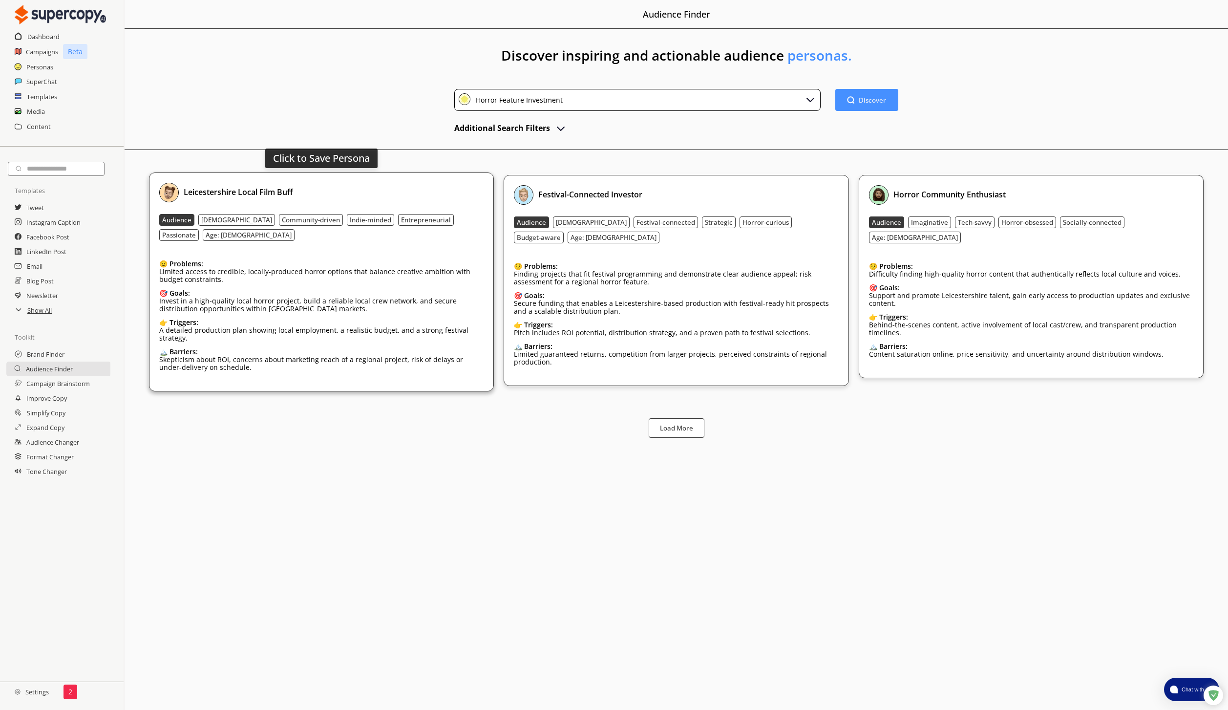
click at [421, 208] on div "Leicestershire Local Film Buff Audience [DEMOGRAPHIC_DATA] Community-driven Ind…" at bounding box center [321, 282] width 324 height 198
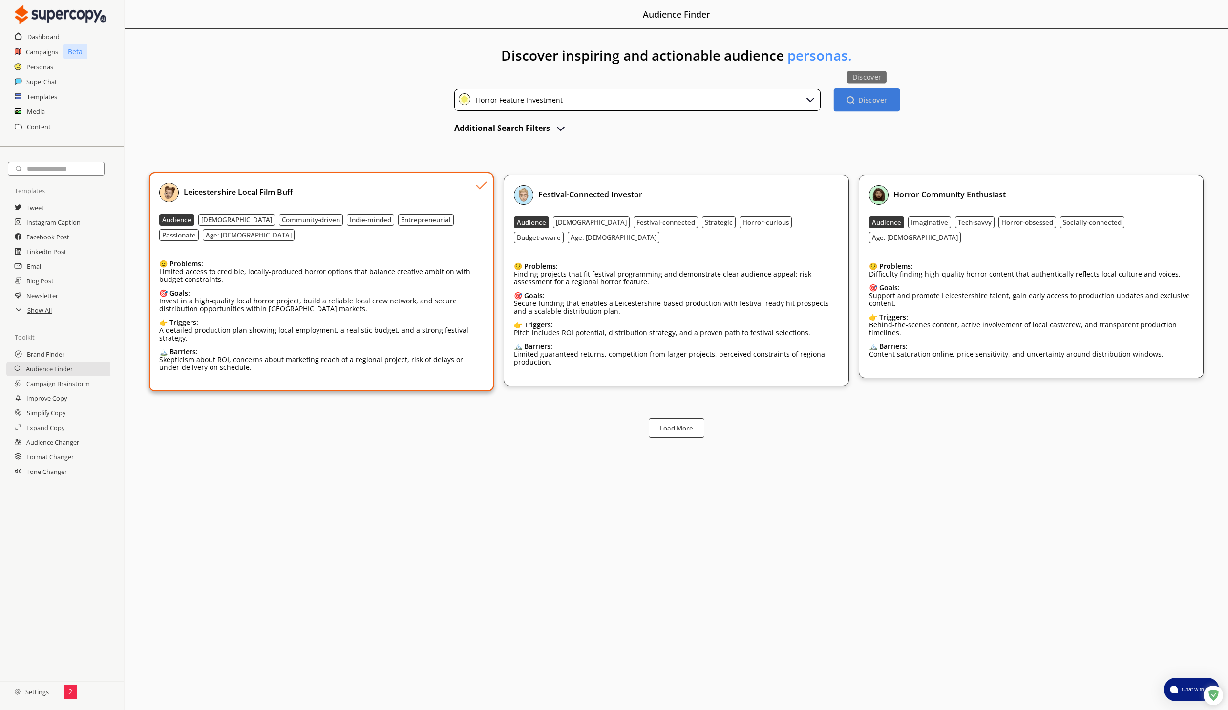
click at [883, 93] on button "Discover Discover" at bounding box center [866, 99] width 66 height 23
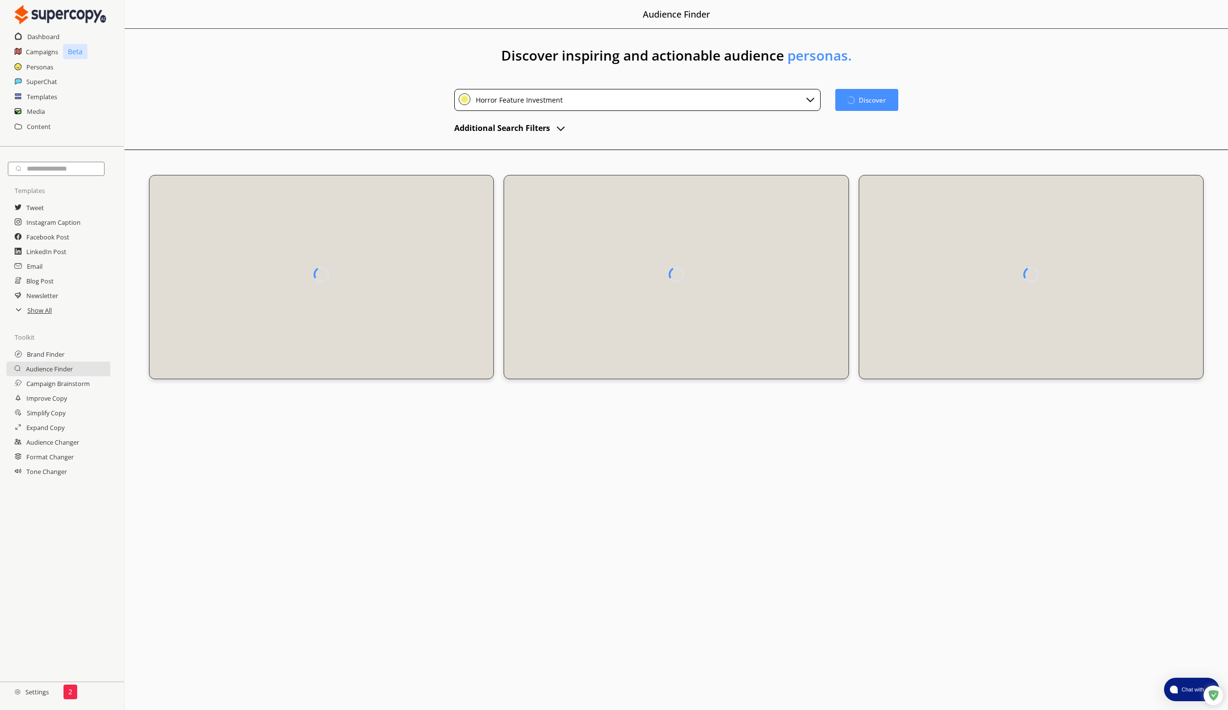
click at [551, 129] on button "Additional Search Filters" at bounding box center [510, 128] width 112 height 15
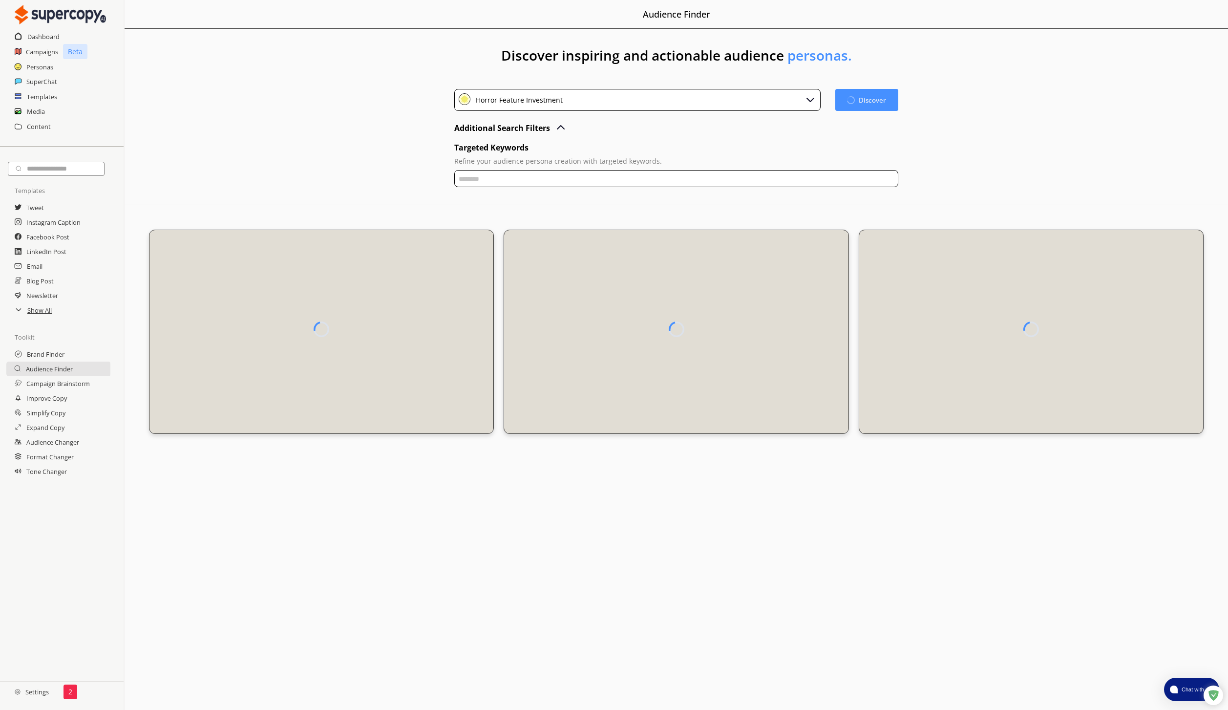
click at [578, 181] on input "text" at bounding box center [675, 178] width 443 height 17
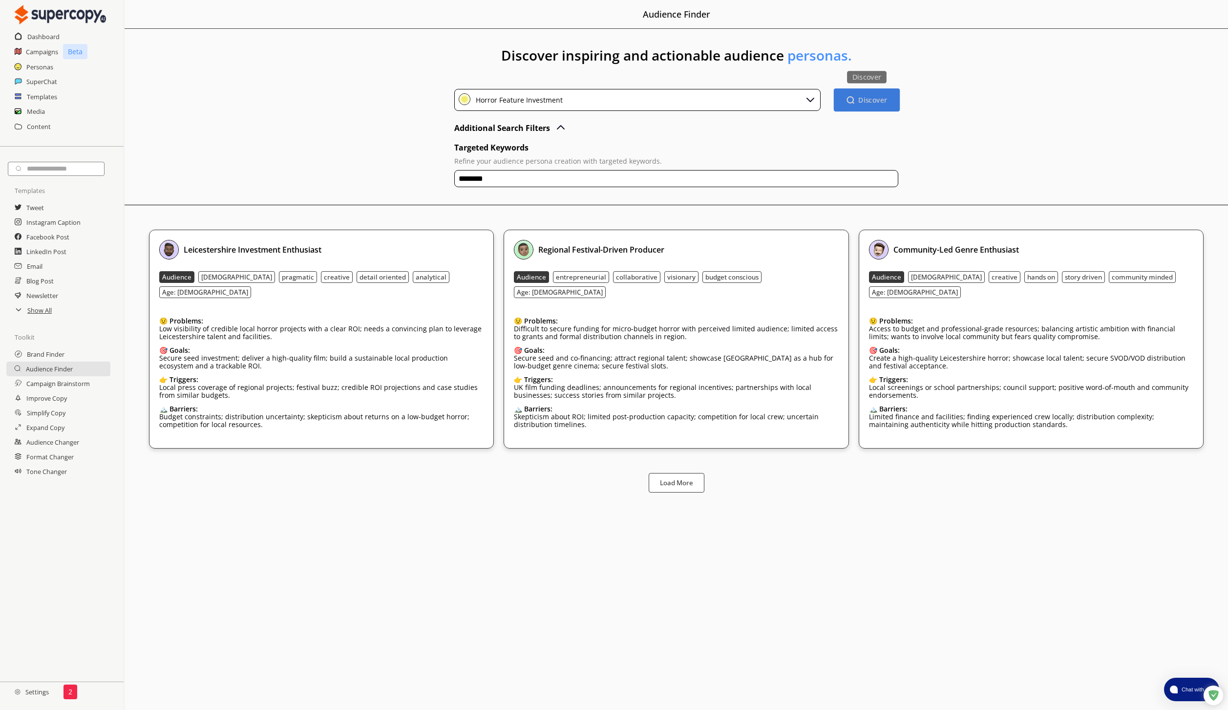
click at [886, 103] on button "Discover Discover" at bounding box center [866, 99] width 66 height 23
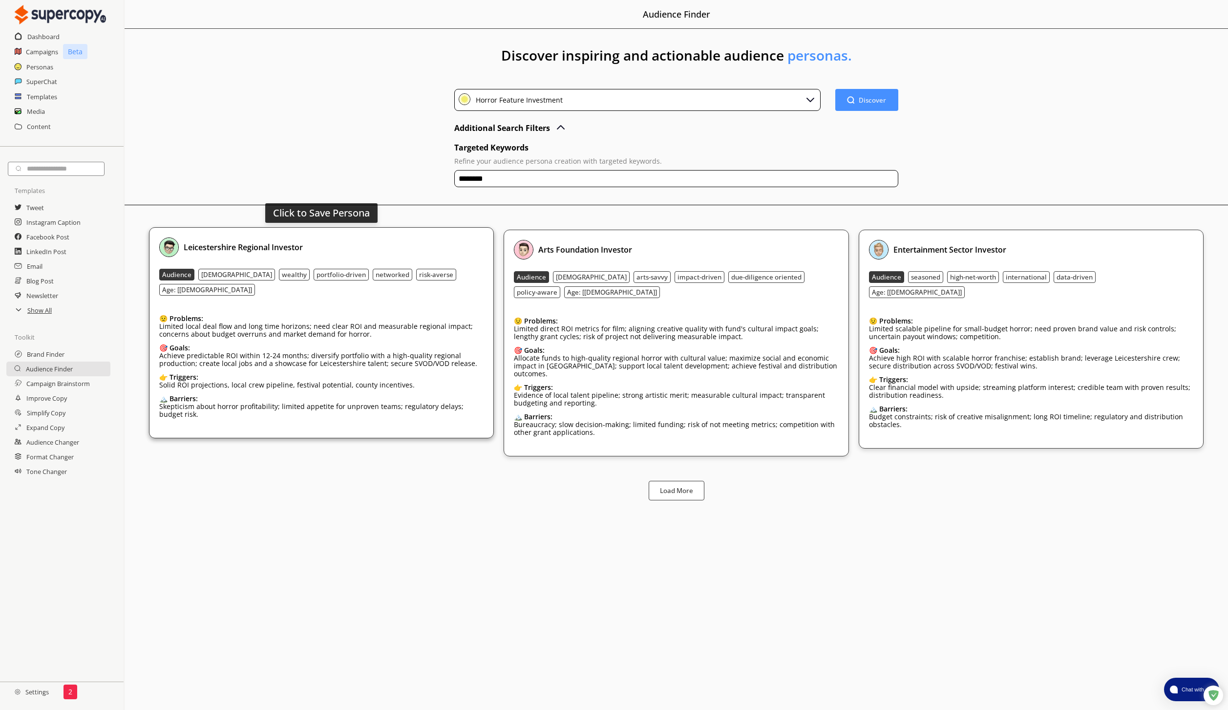
click at [465, 362] on div "😟 Problems: Limited local deal flow and long time horizons; need clear ROI and …" at bounding box center [321, 367] width 324 height 121
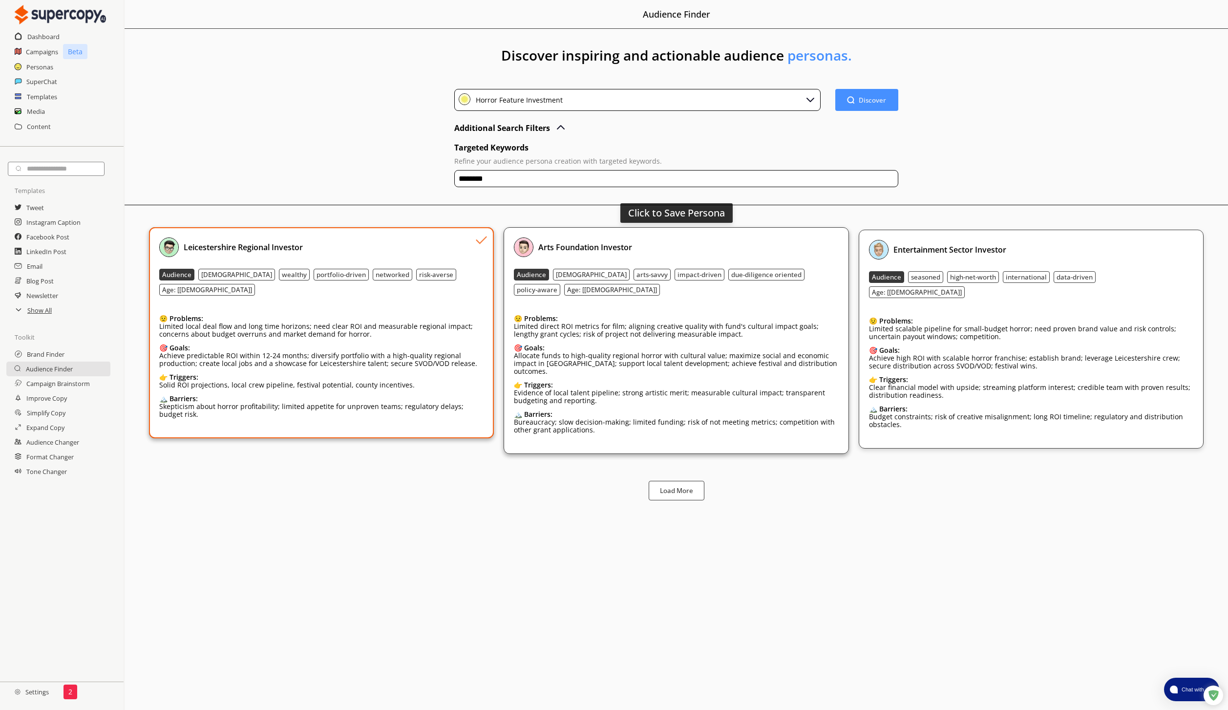
click at [791, 381] on div "👉 Triggers:" at bounding box center [676, 385] width 324 height 8
click at [465, 182] on input "********" at bounding box center [675, 178] width 443 height 17
click at [460, 182] on input "********" at bounding box center [675, 178] width 443 height 17
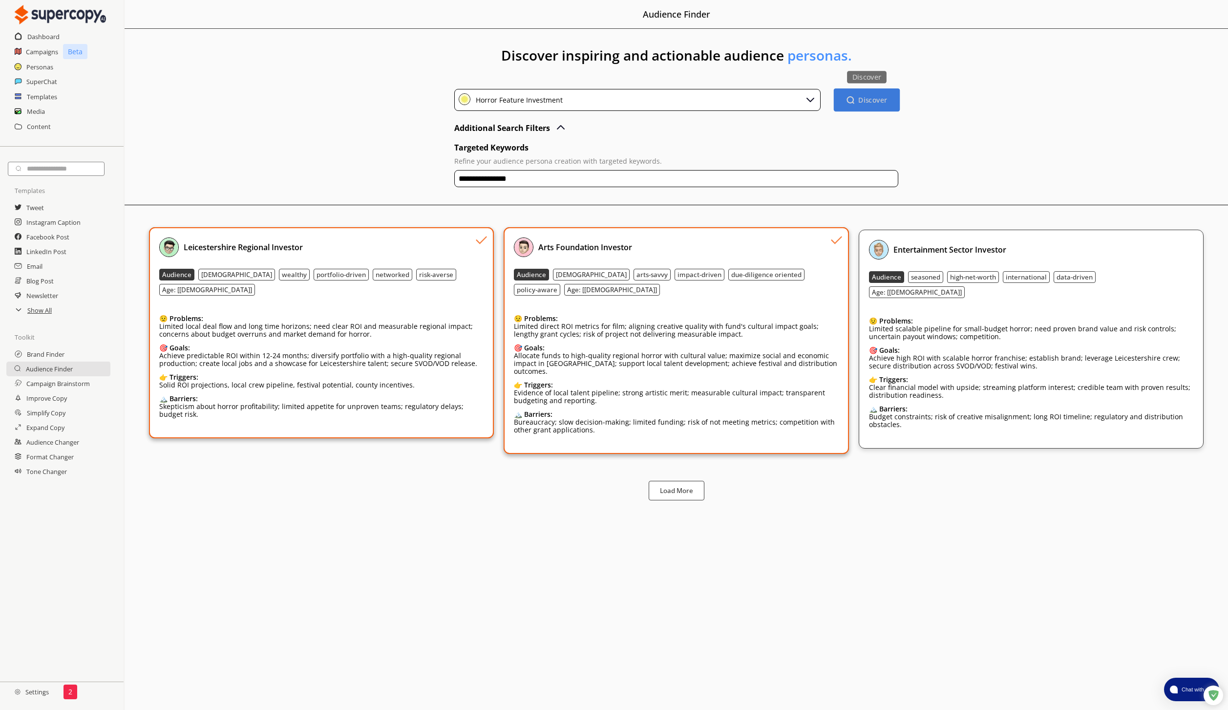
type input "**********"
click at [919, 102] on div "**********" at bounding box center [676, 269] width 1103 height 481
drag, startPoint x: 853, startPoint y: 102, endPoint x: 878, endPoint y: 97, distance: 24.8
click at [854, 102] on img "button" at bounding box center [850, 100] width 8 height 8
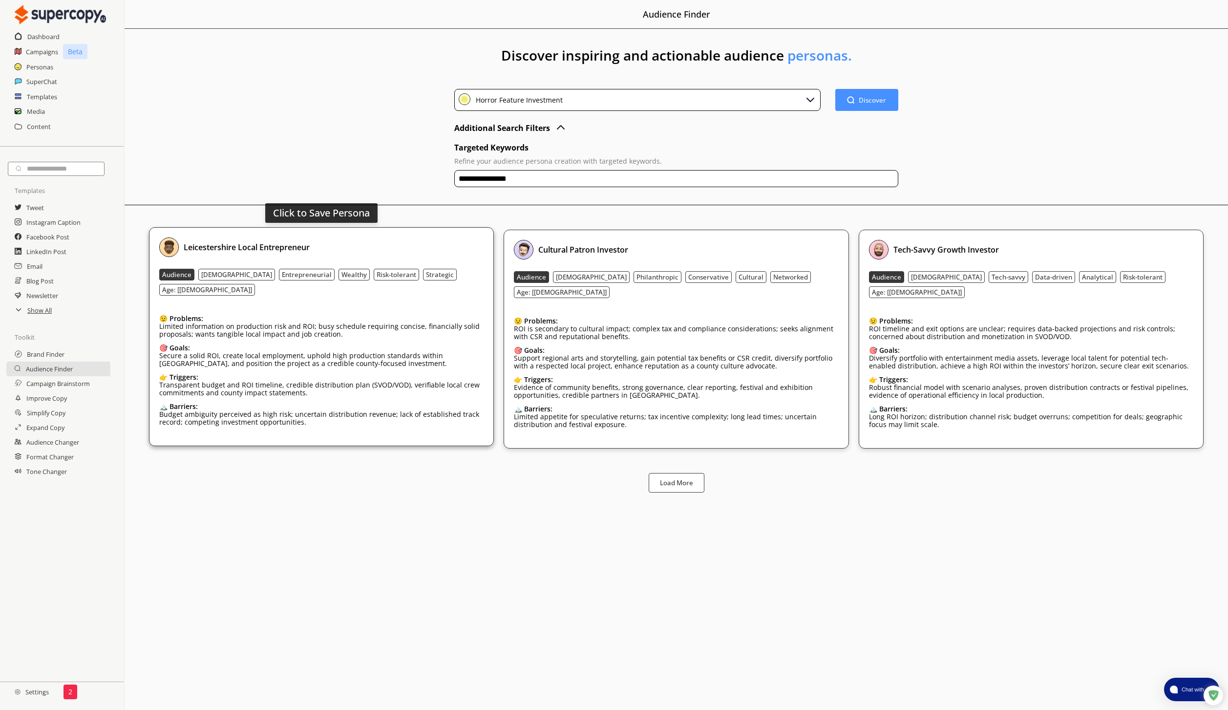
click at [354, 381] on p "Transparent budget and ROI timeline, credible distribution plan (SVOD/VOD), ver…" at bounding box center [321, 389] width 324 height 16
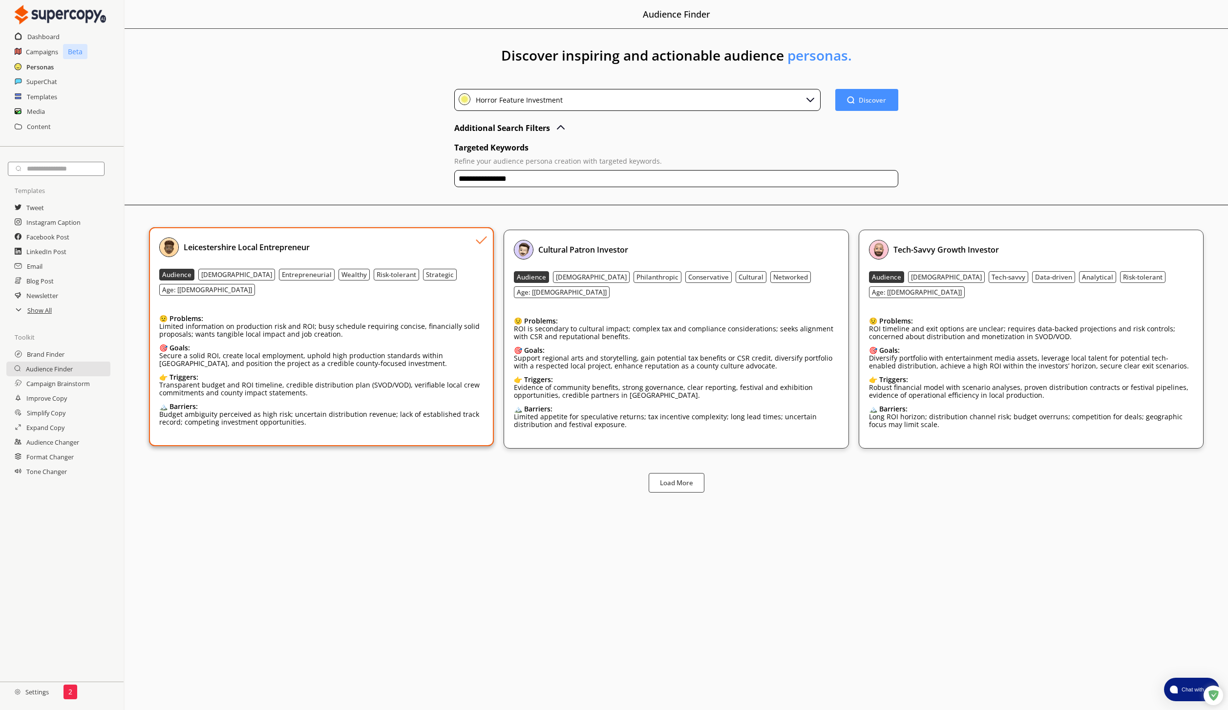
click at [39, 71] on h2 "Personas" at bounding box center [39, 67] width 27 height 15
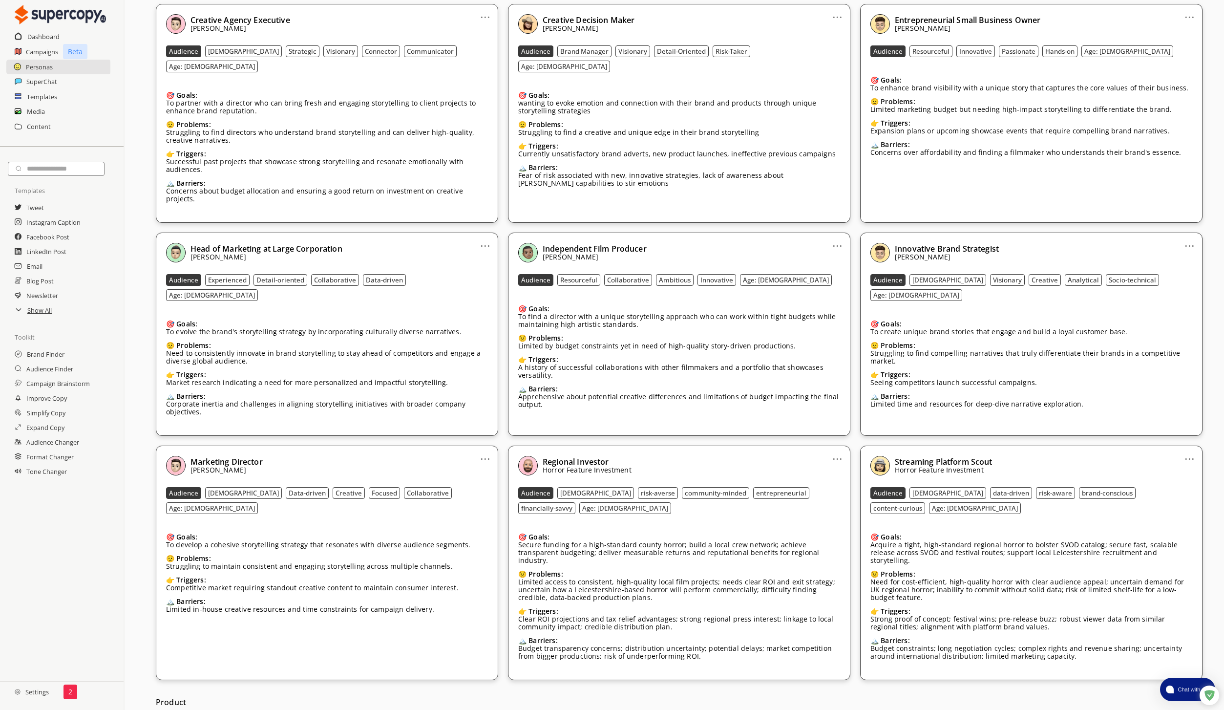
scroll to position [711, 0]
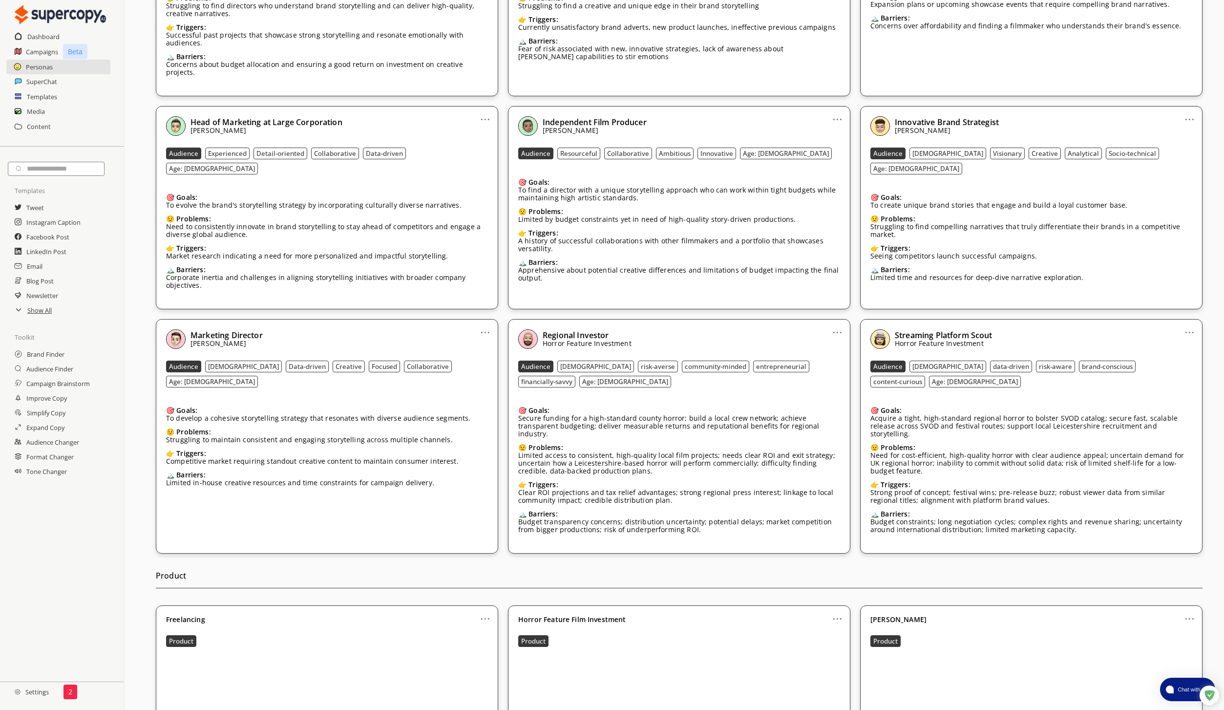
drag, startPoint x: 1091, startPoint y: 316, endPoint x: 959, endPoint y: 270, distance: 139.2
click at [959, 319] on div "... Streaming Platform Scout Horror Feature Investment Audience [DEMOGRAPHIC_DA…" at bounding box center [1031, 436] width 342 height 234
